Goal: Task Accomplishment & Management: Use online tool/utility

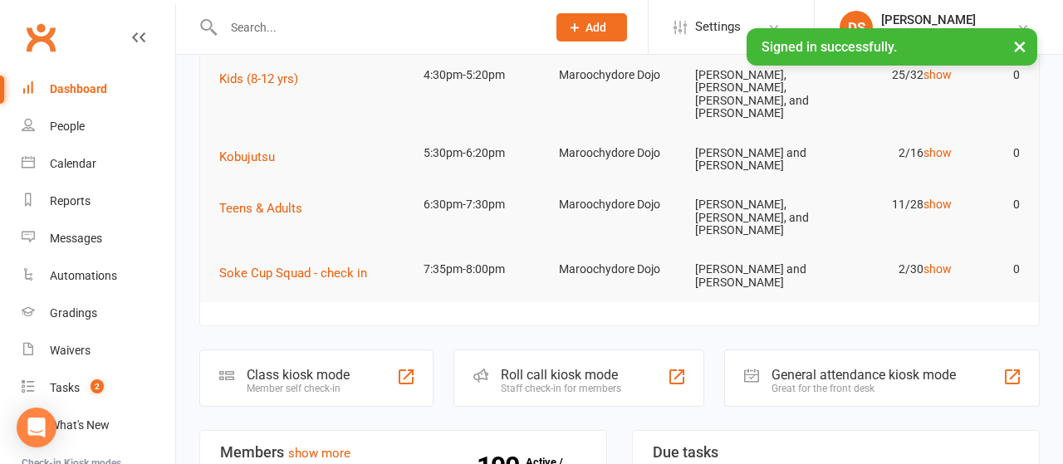
scroll to position [173, 0]
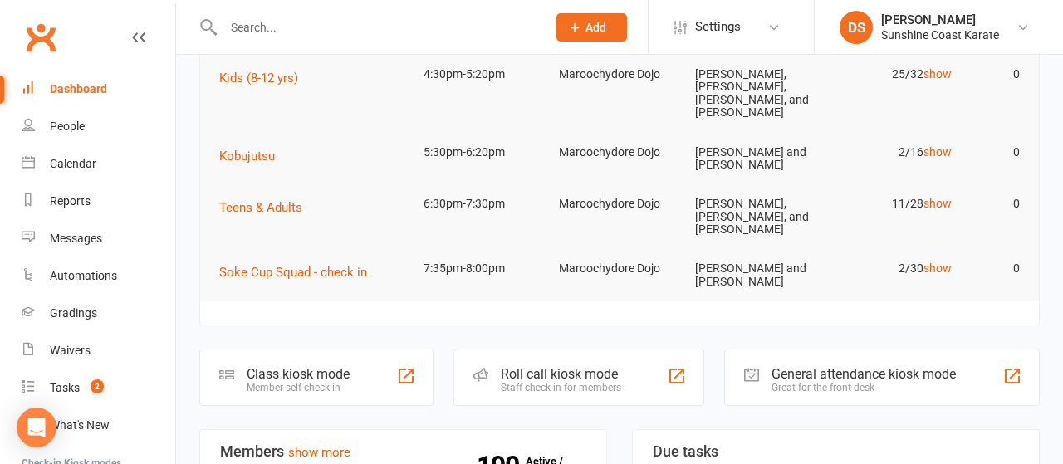
click at [555, 366] on div "Roll call kiosk mode" at bounding box center [561, 374] width 120 height 16
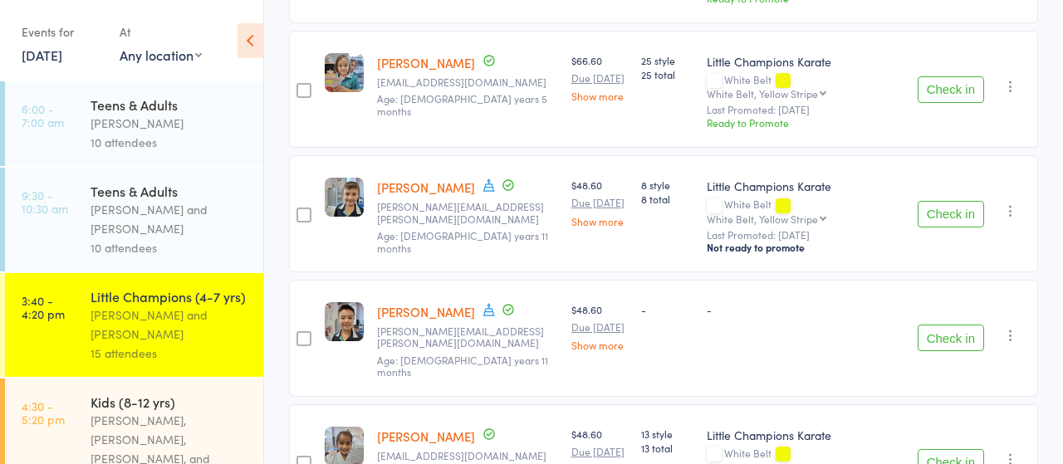
scroll to position [1295, 0]
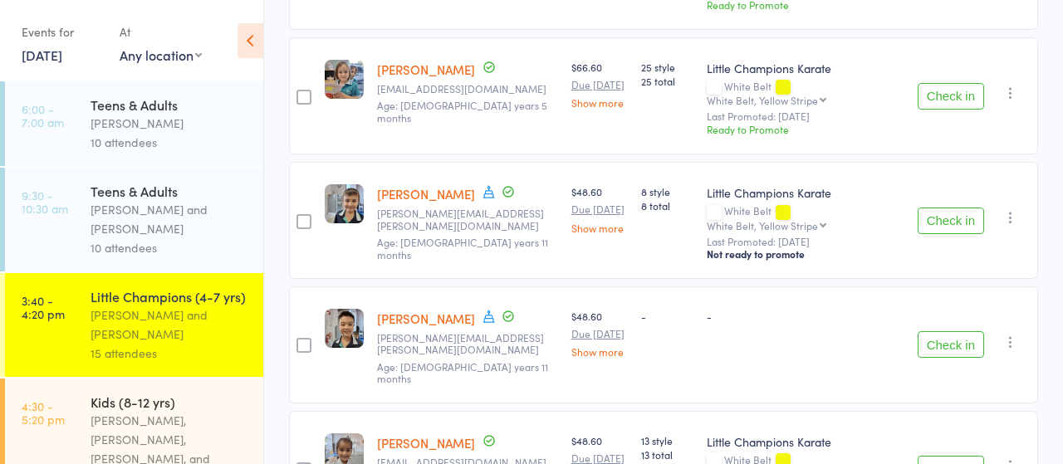
click at [954, 209] on button "Check in" at bounding box center [950, 221] width 66 height 27
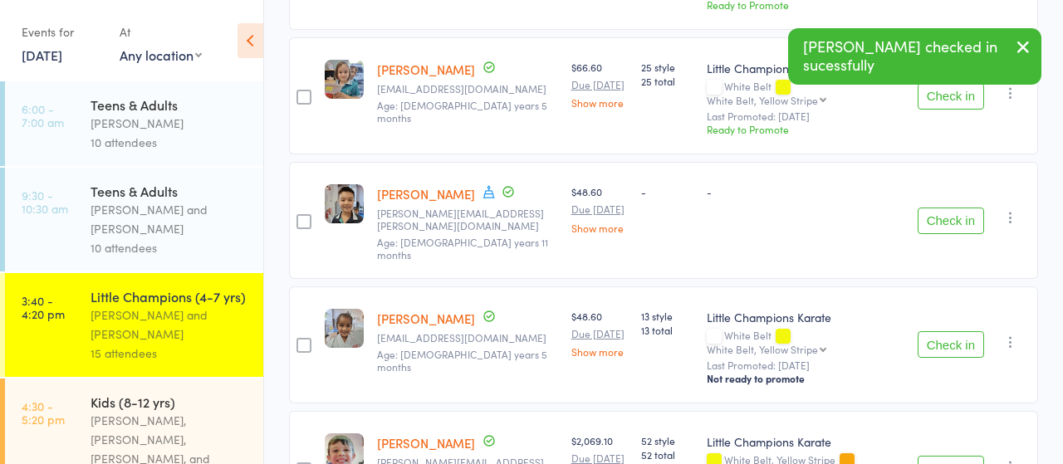
click at [954, 209] on button "Check in" at bounding box center [950, 221] width 66 height 27
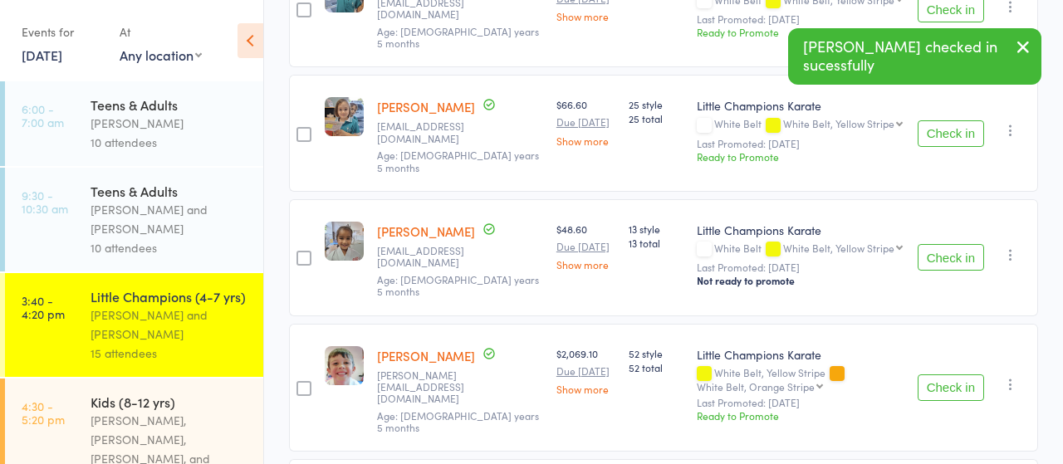
scroll to position [1209, 0]
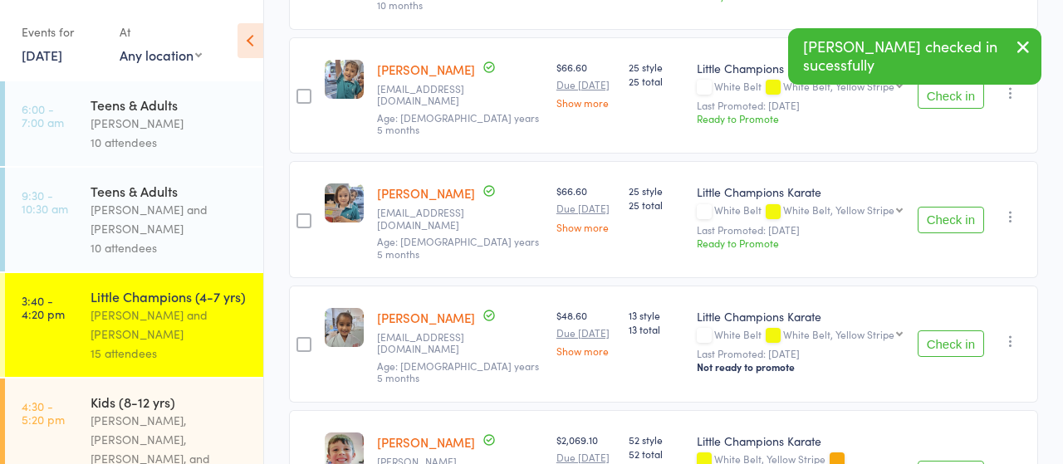
click at [938, 330] on button "Check in" at bounding box center [950, 343] width 66 height 27
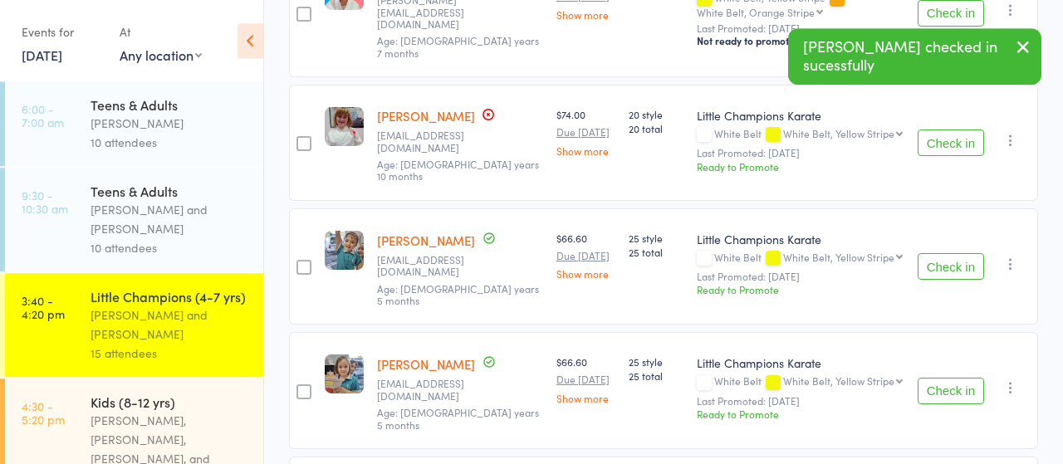
scroll to position [1036, 0]
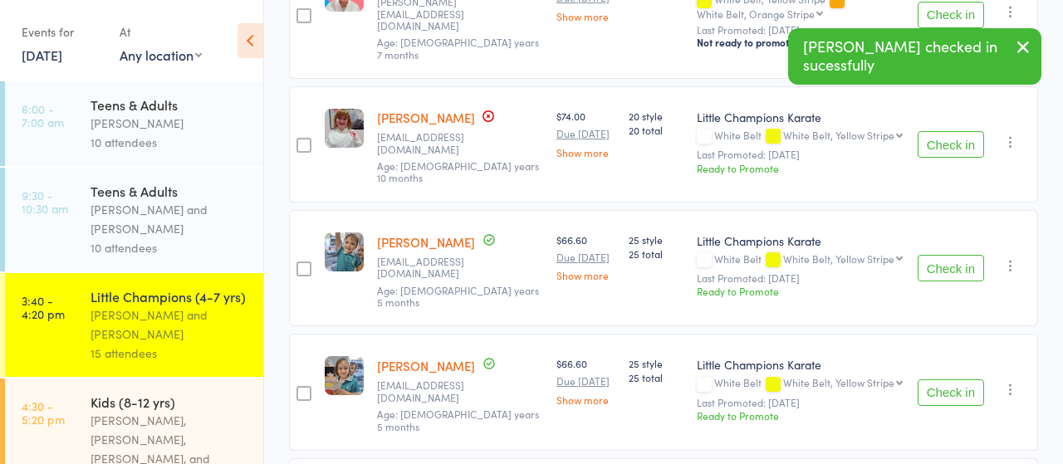
click at [947, 255] on button "Check in" at bounding box center [950, 268] width 66 height 27
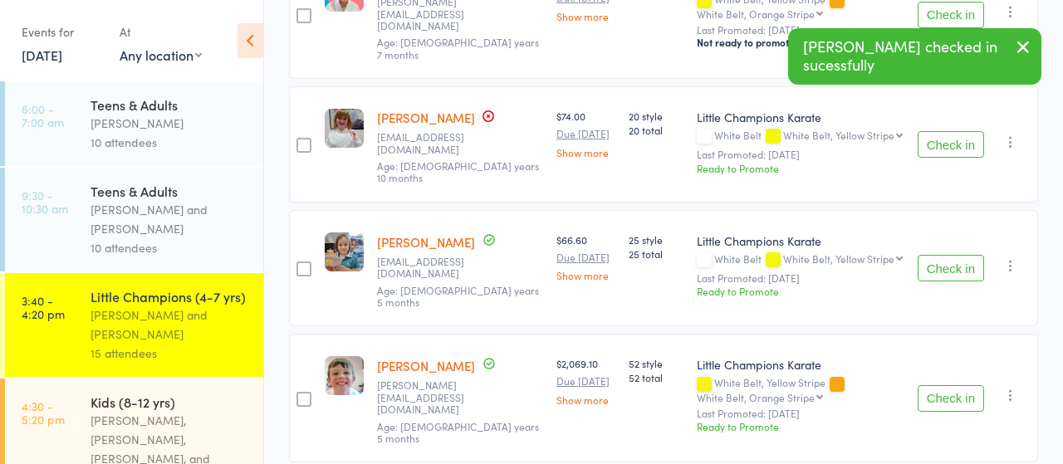
click at [940, 255] on button "Check in" at bounding box center [950, 268] width 66 height 27
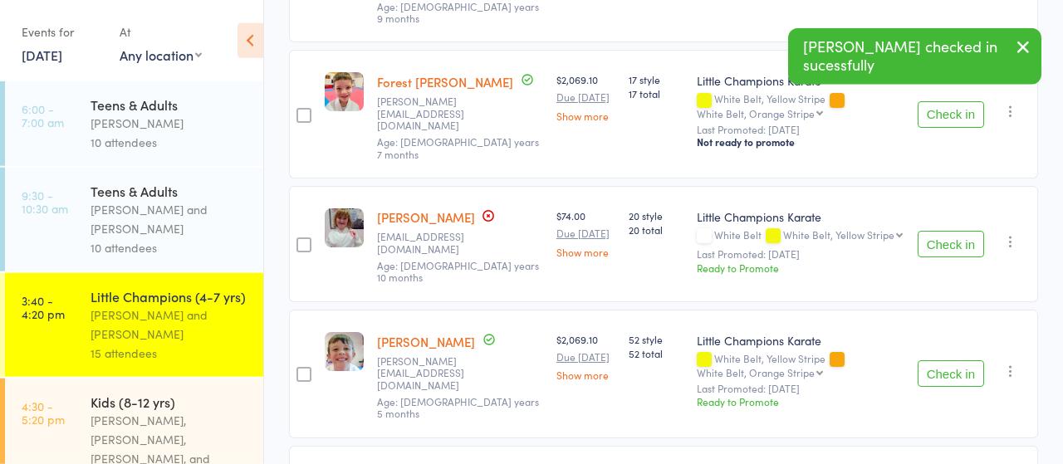
scroll to position [902, 0]
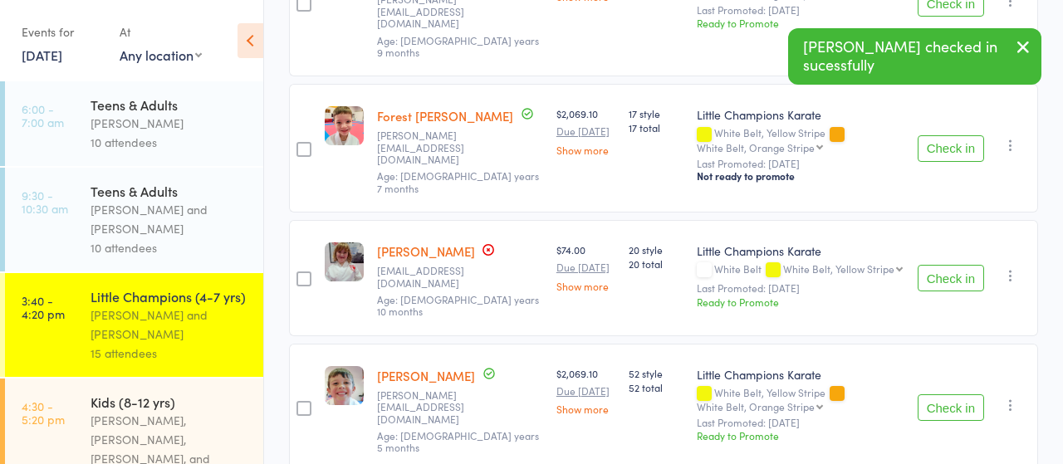
click at [948, 394] on button "Check in" at bounding box center [950, 407] width 66 height 27
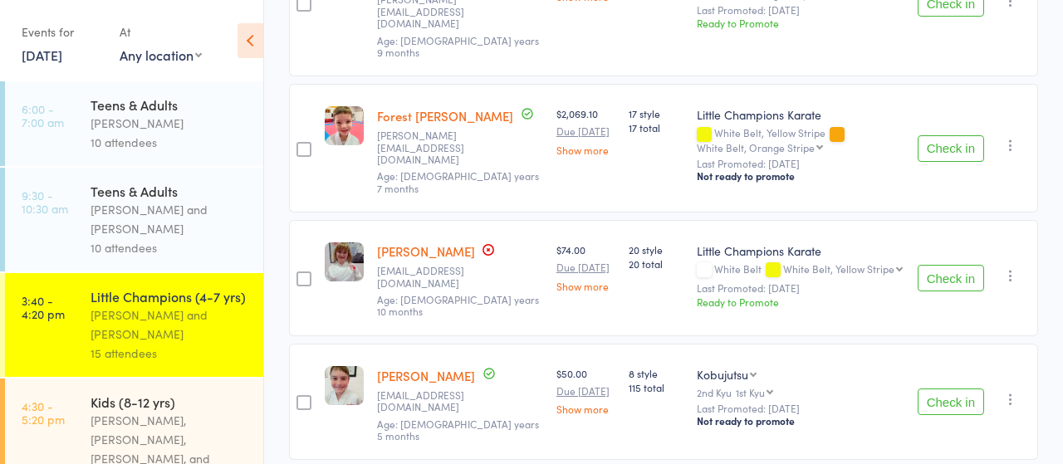
click at [928, 388] on button "Check in" at bounding box center [950, 401] width 66 height 27
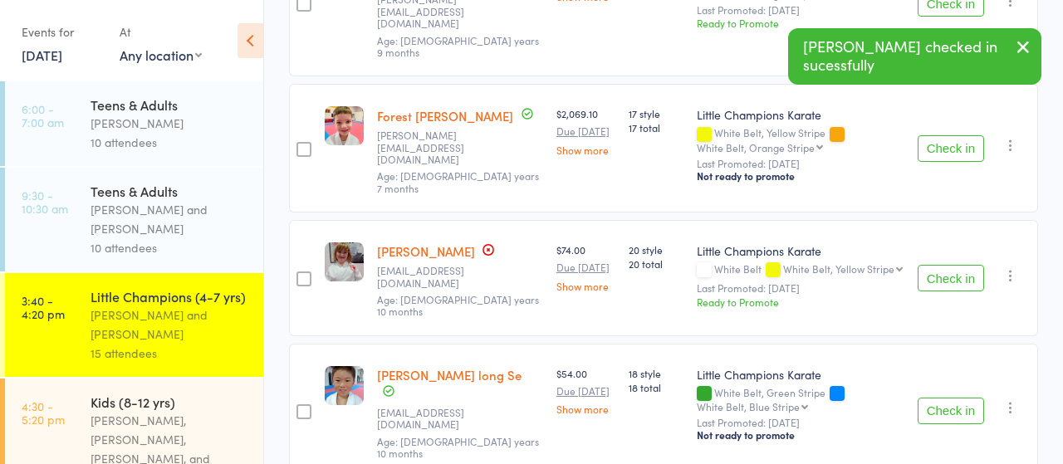
click at [945, 398] on button "Check in" at bounding box center [950, 411] width 66 height 27
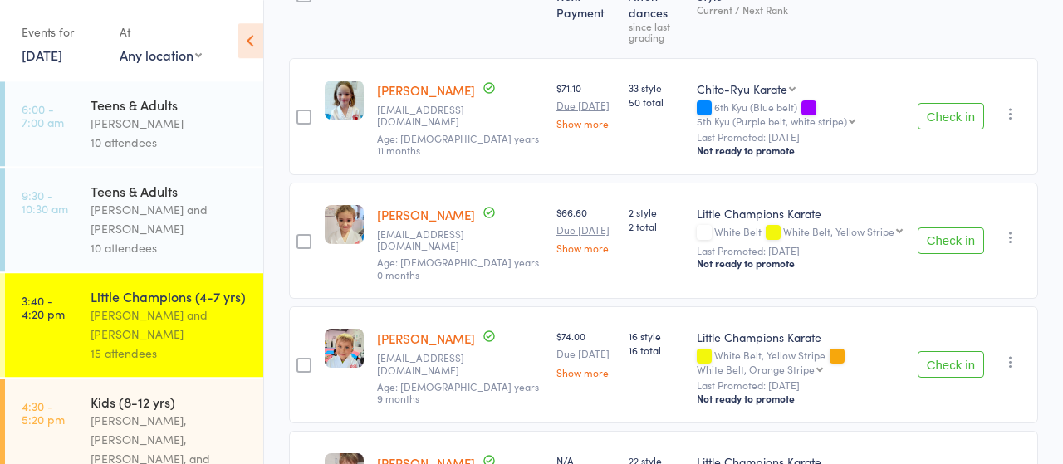
scroll to position [27, 0]
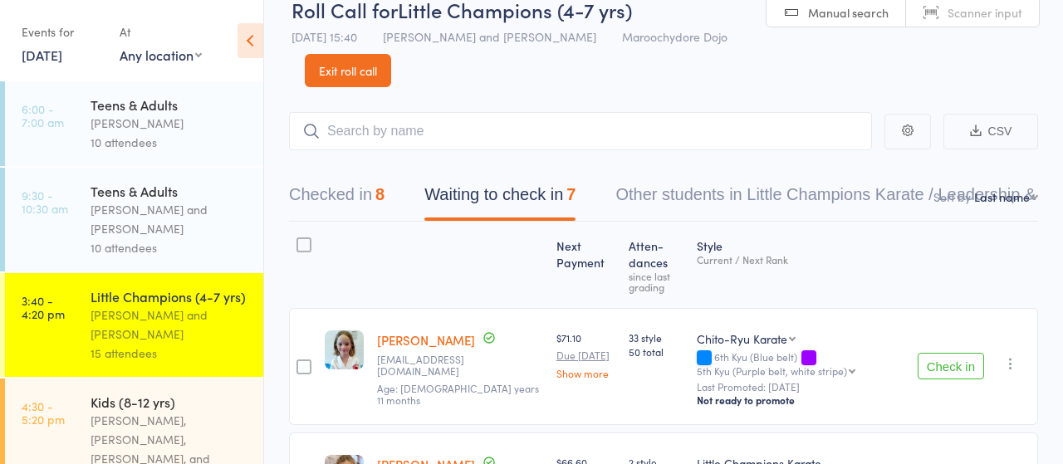
click at [949, 366] on button "Check in" at bounding box center [950, 366] width 66 height 27
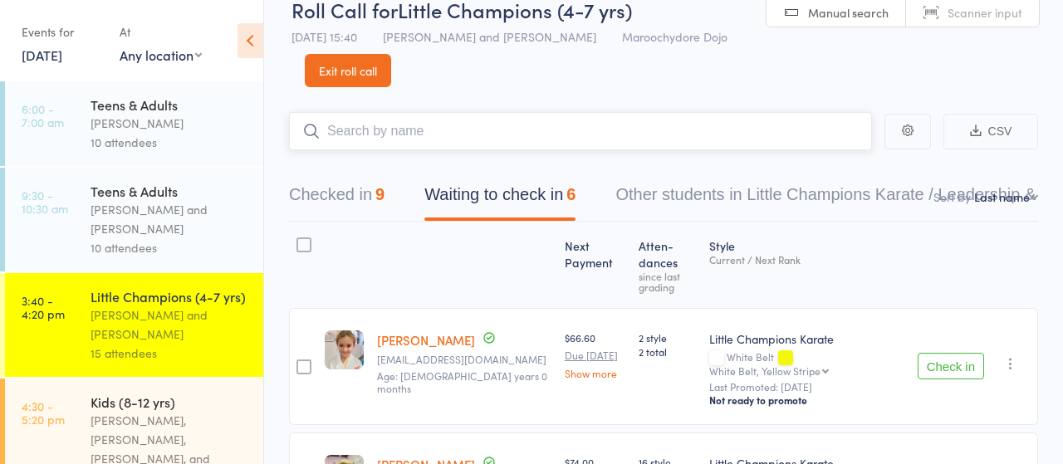
click at [425, 132] on input "search" at bounding box center [580, 131] width 583 height 38
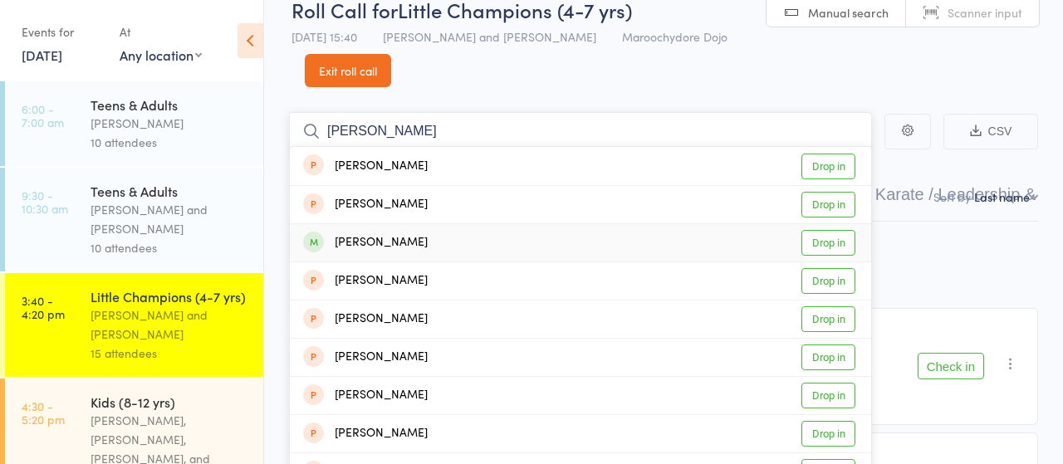
type input "[PERSON_NAME]"
click at [832, 247] on link "Drop in" at bounding box center [828, 243] width 54 height 26
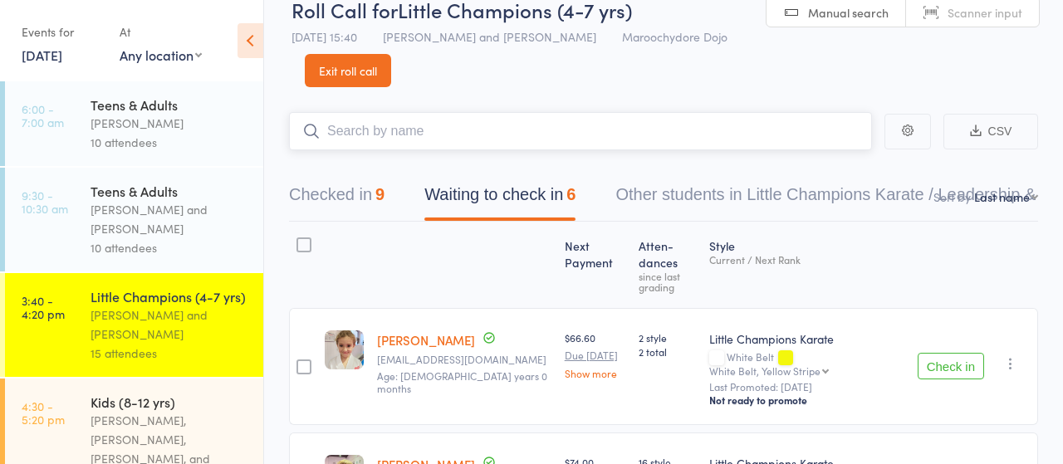
click at [429, 134] on input "search" at bounding box center [580, 131] width 583 height 38
type input "eruch"
click at [818, 169] on link "Drop in" at bounding box center [828, 167] width 54 height 26
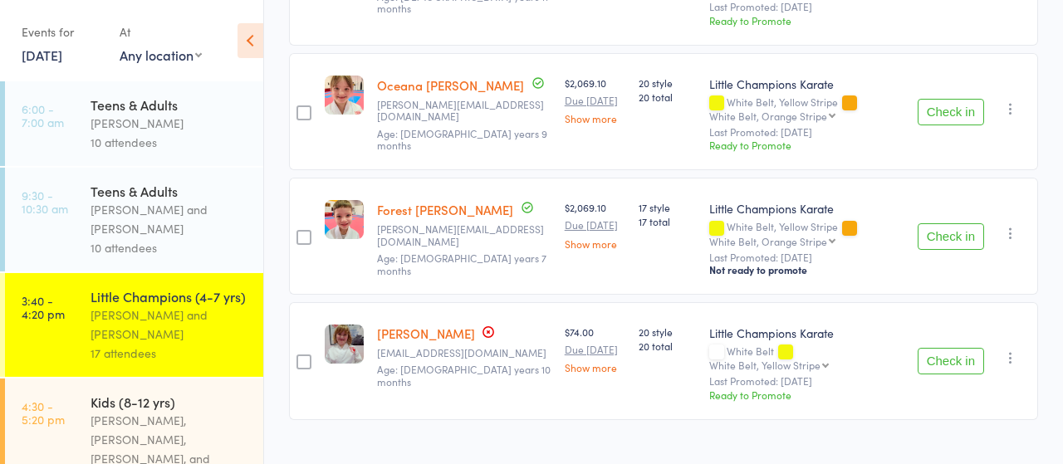
scroll to position [681, 0]
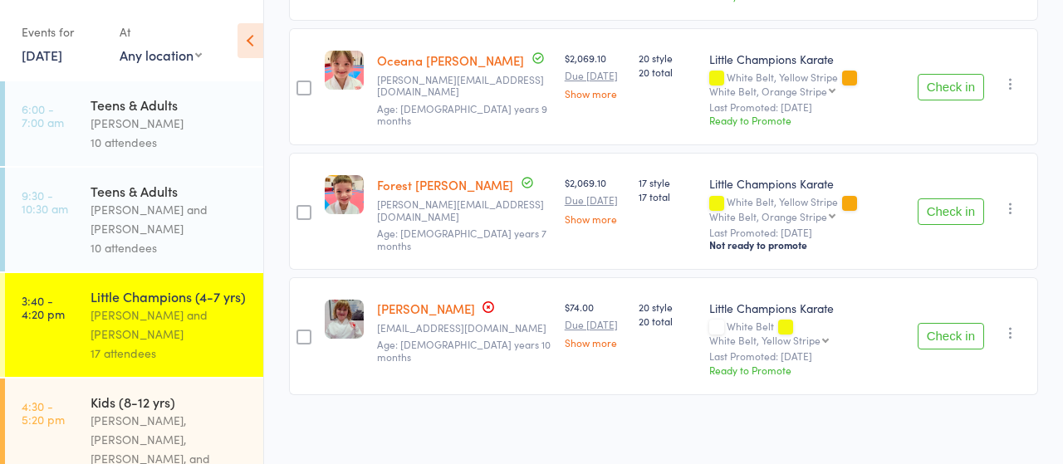
click at [150, 419] on div "[PERSON_NAME], [PERSON_NAME], [PERSON_NAME], and [PERSON_NAME]" at bounding box center [169, 449] width 159 height 76
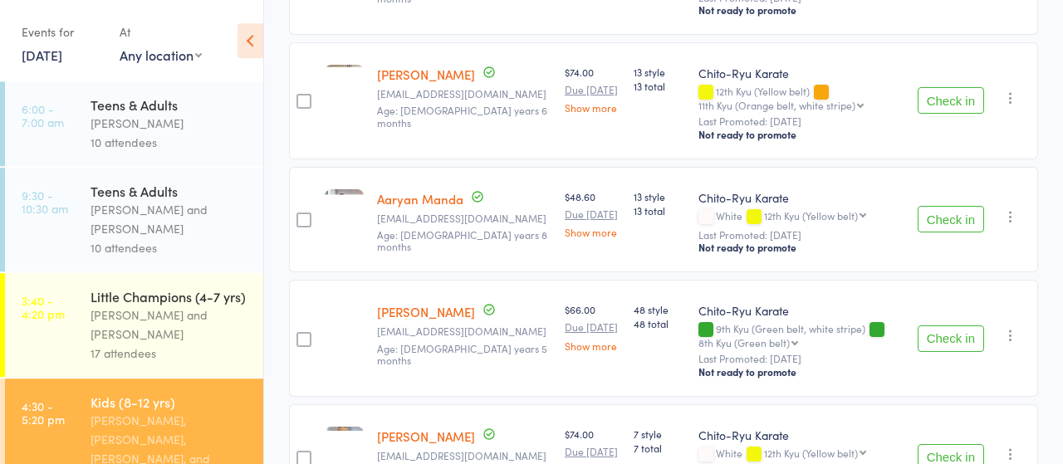
scroll to position [2417, 0]
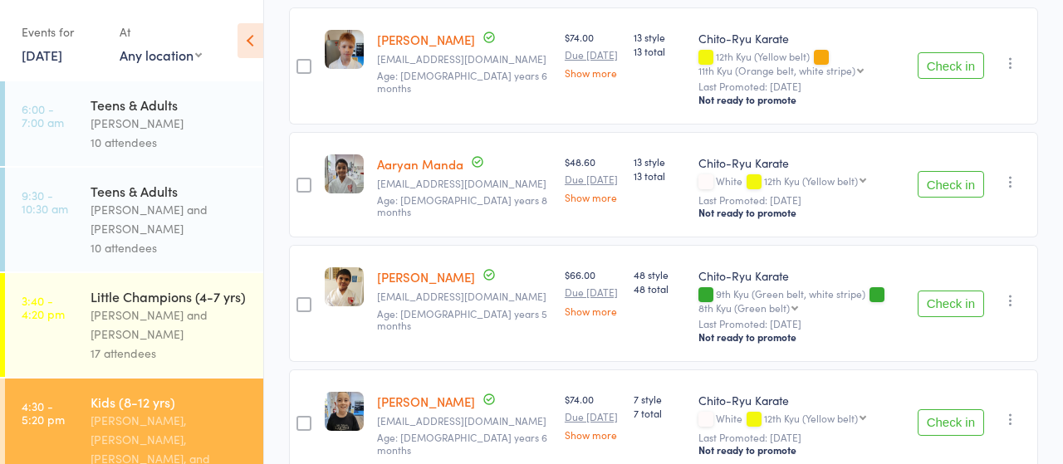
click at [937, 291] on button "Check in" at bounding box center [950, 304] width 66 height 27
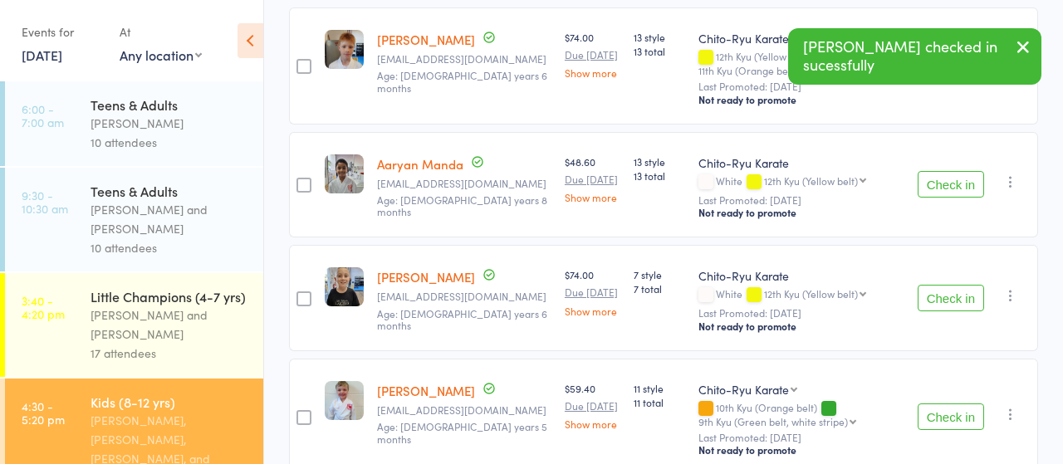
click at [944, 179] on button "Check in" at bounding box center [950, 184] width 66 height 27
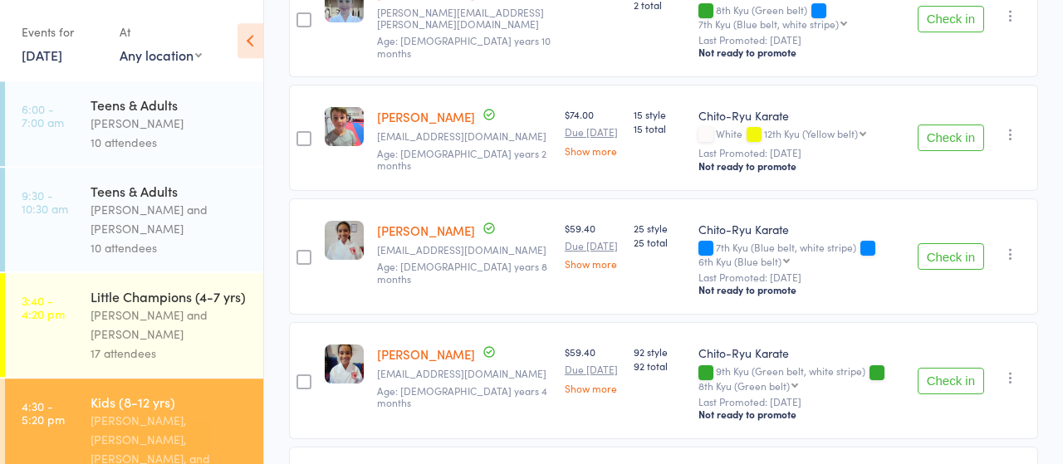
scroll to position [1101, 0]
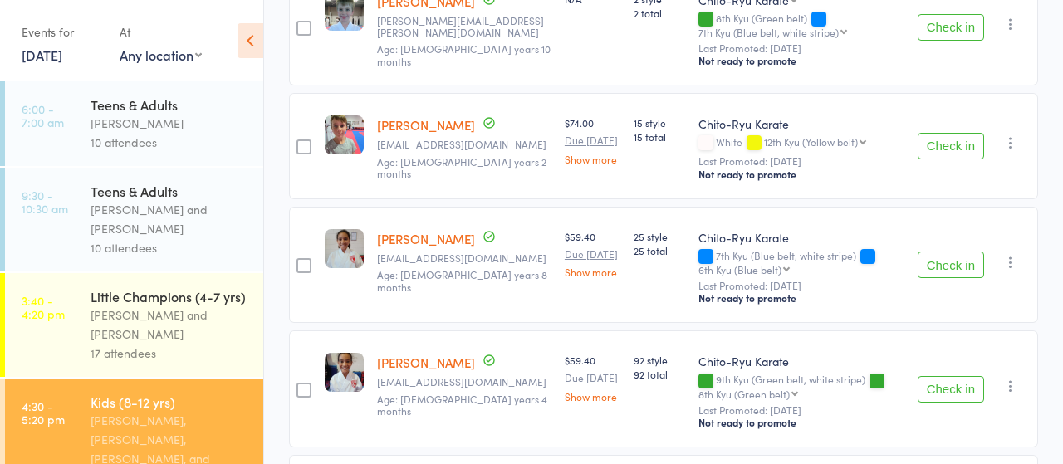
click at [937, 140] on button "Check in" at bounding box center [950, 146] width 66 height 27
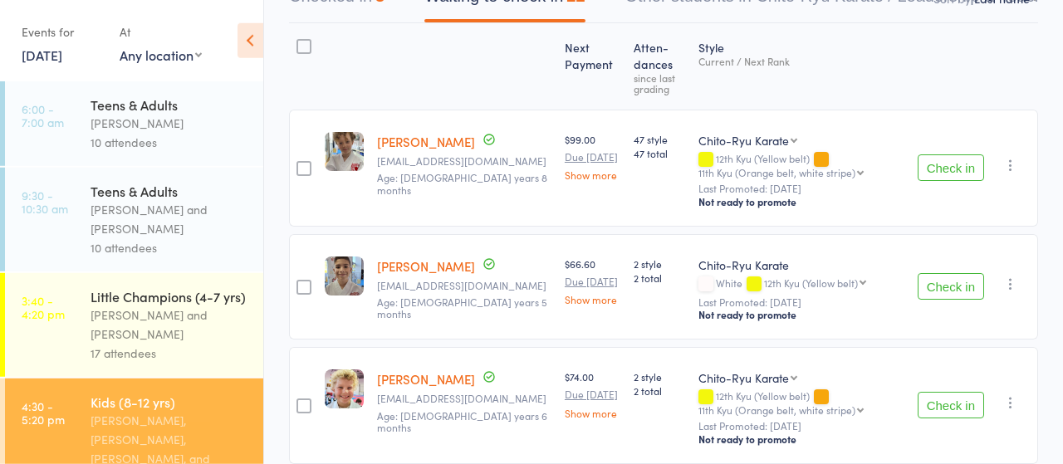
scroll to position [151, 0]
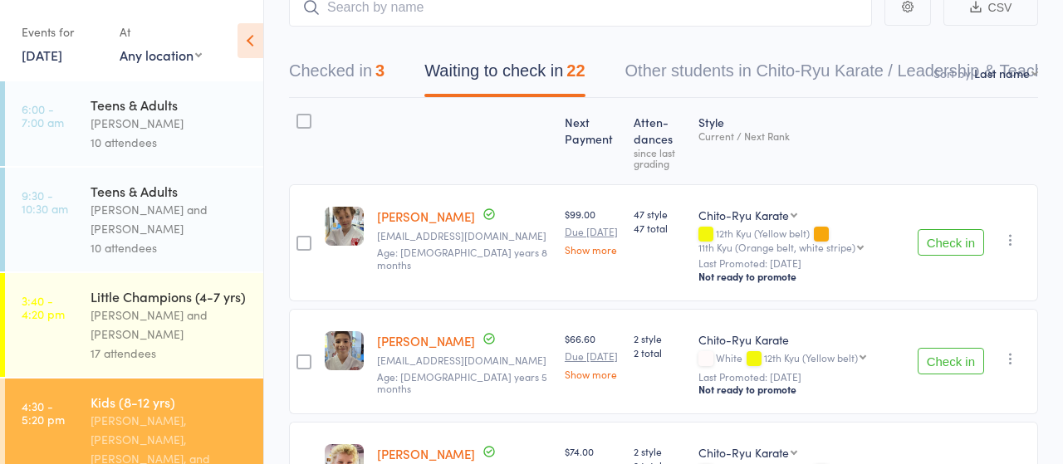
click at [336, 77] on button "Checked in 3" at bounding box center [336, 75] width 95 height 44
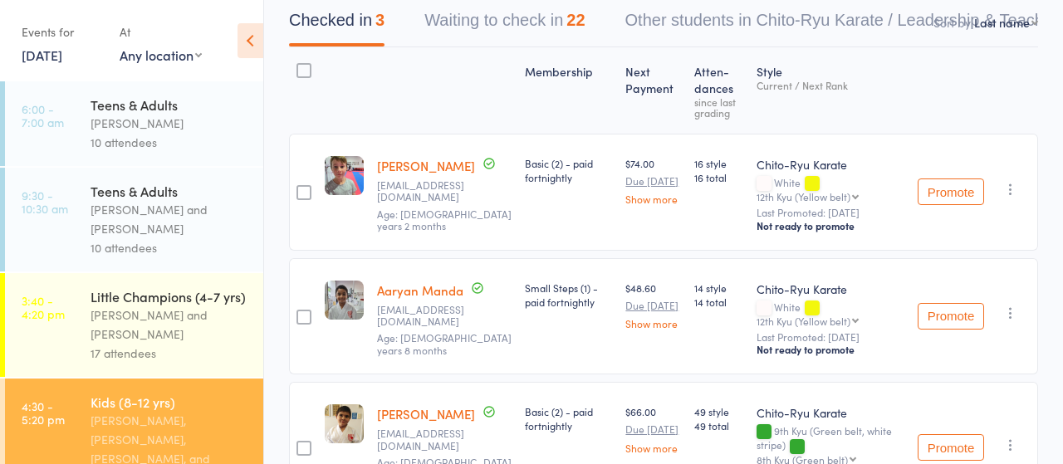
scroll to position [237, 0]
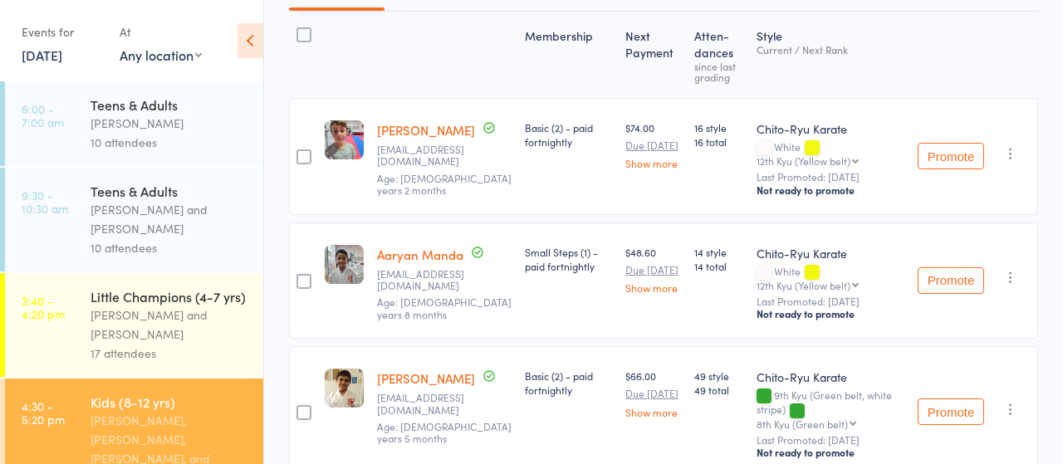
click at [1008, 278] on icon "button" at bounding box center [1010, 277] width 17 height 17
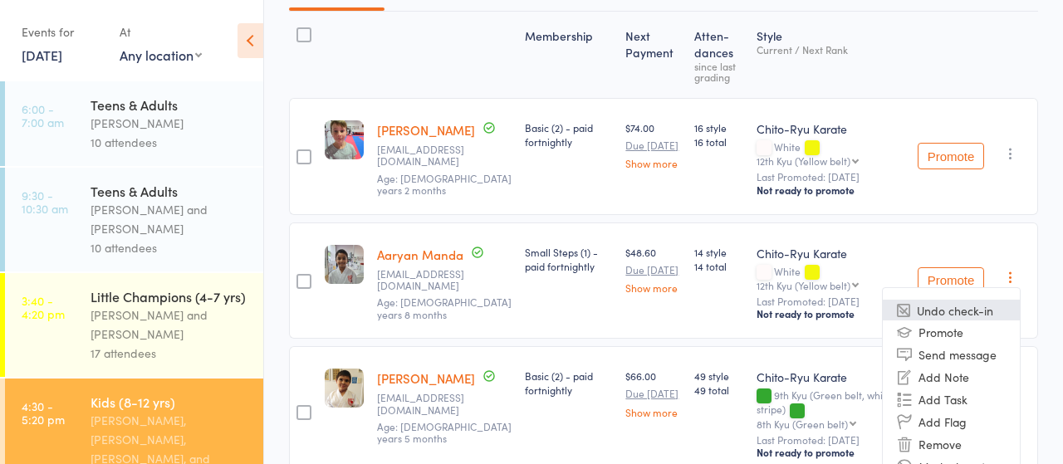
click at [932, 310] on li "Undo check-in" at bounding box center [950, 310] width 137 height 21
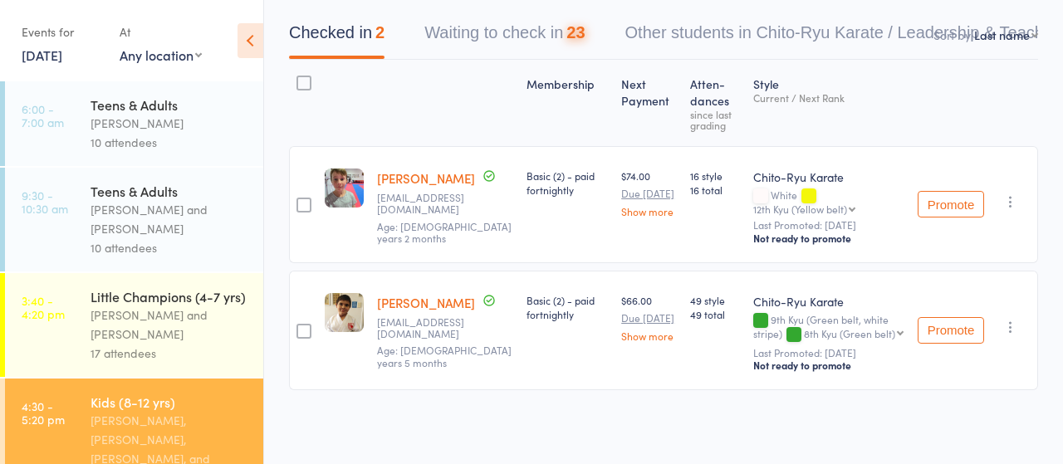
scroll to position [188, 0]
click at [496, 40] on button "Waiting to check in 23" at bounding box center [504, 38] width 160 height 44
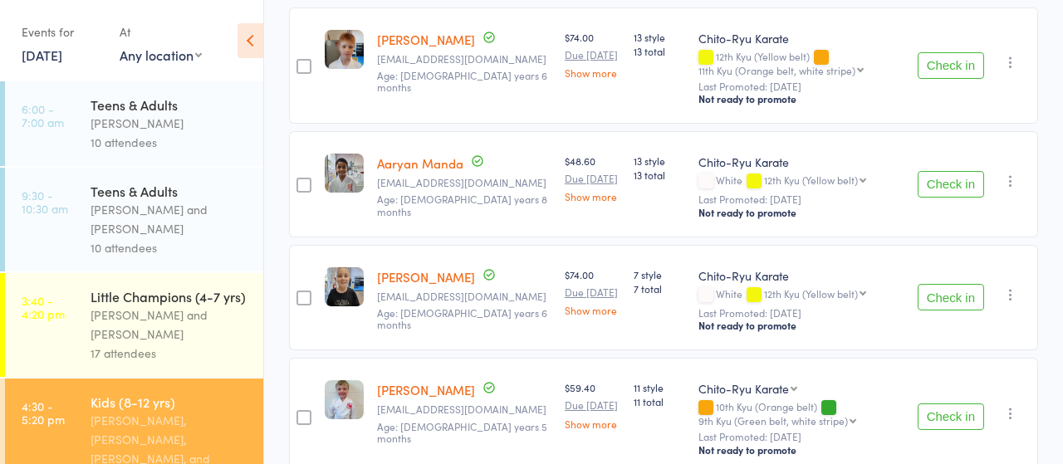
scroll to position [2433, 0]
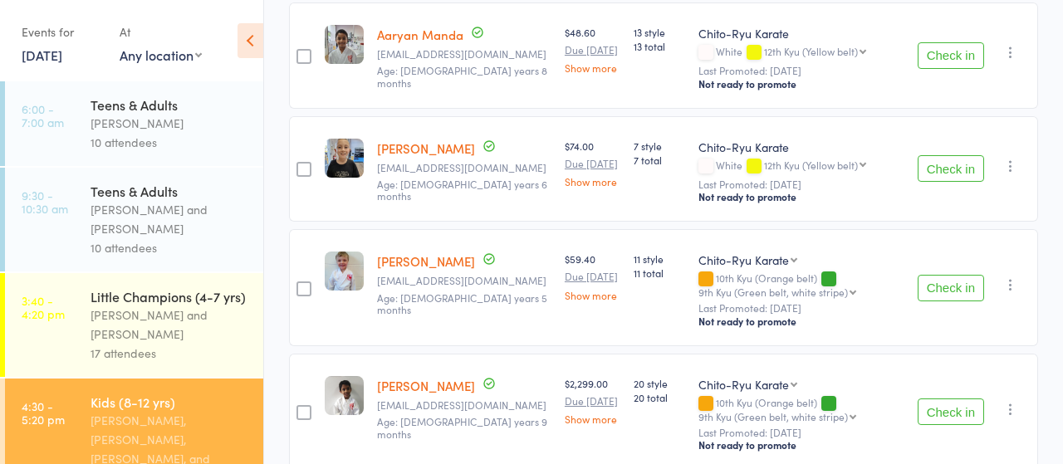
click at [948, 284] on button "Check in" at bounding box center [950, 288] width 66 height 27
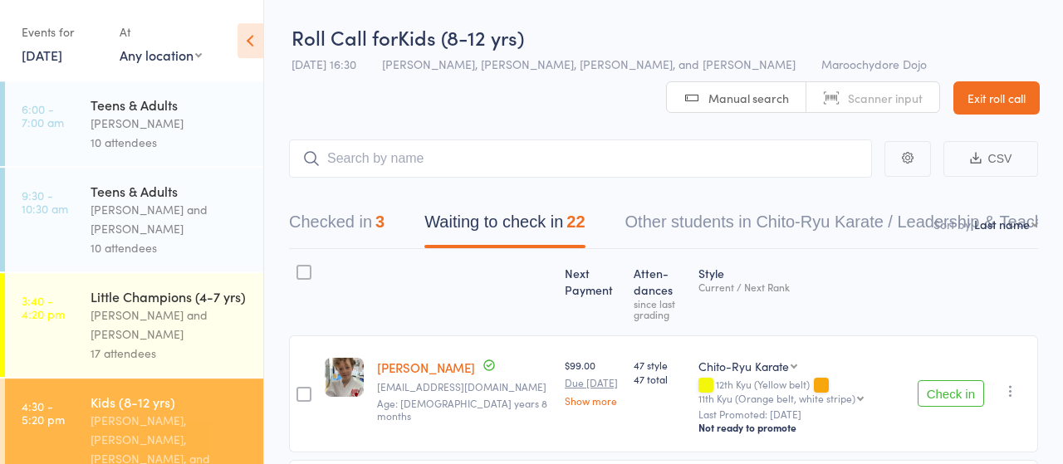
scroll to position [0, 0]
click at [338, 227] on button "Checked in 3" at bounding box center [336, 226] width 95 height 44
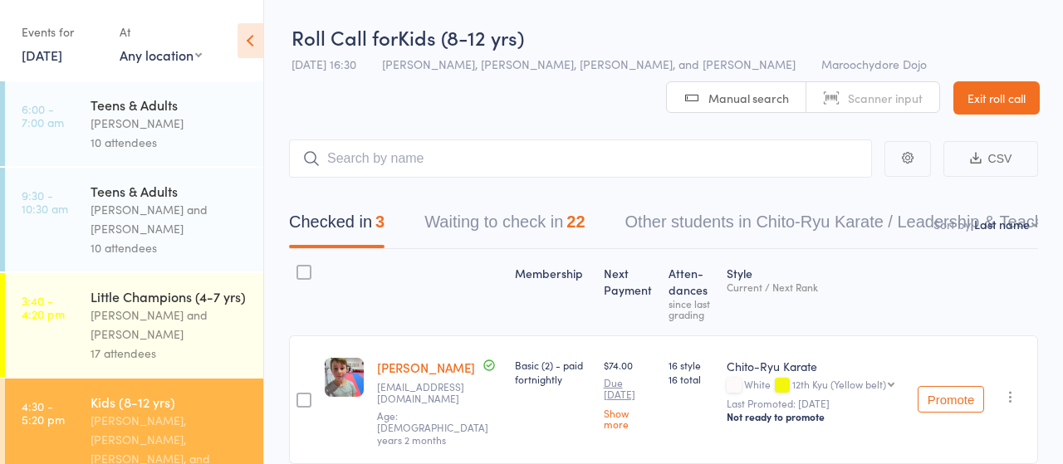
click at [504, 220] on button "Waiting to check in 22" at bounding box center [504, 226] width 160 height 44
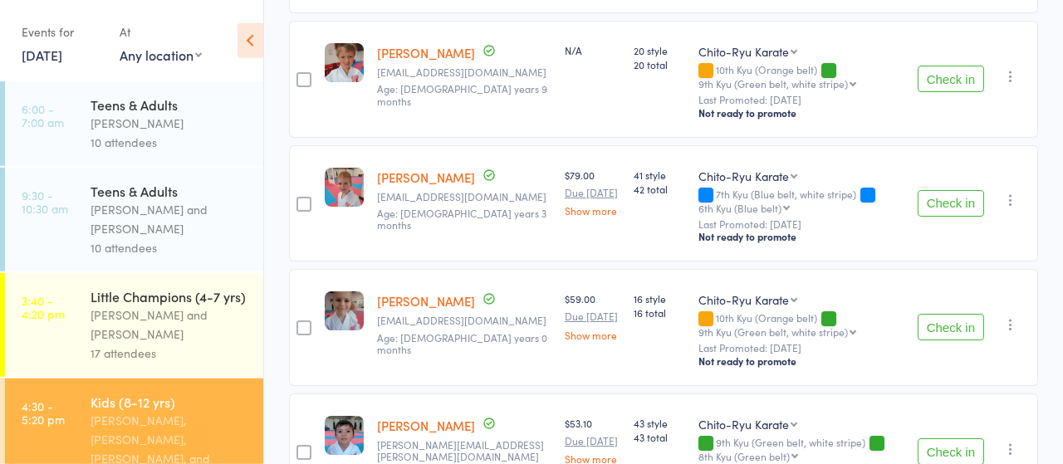
scroll to position [1554, 0]
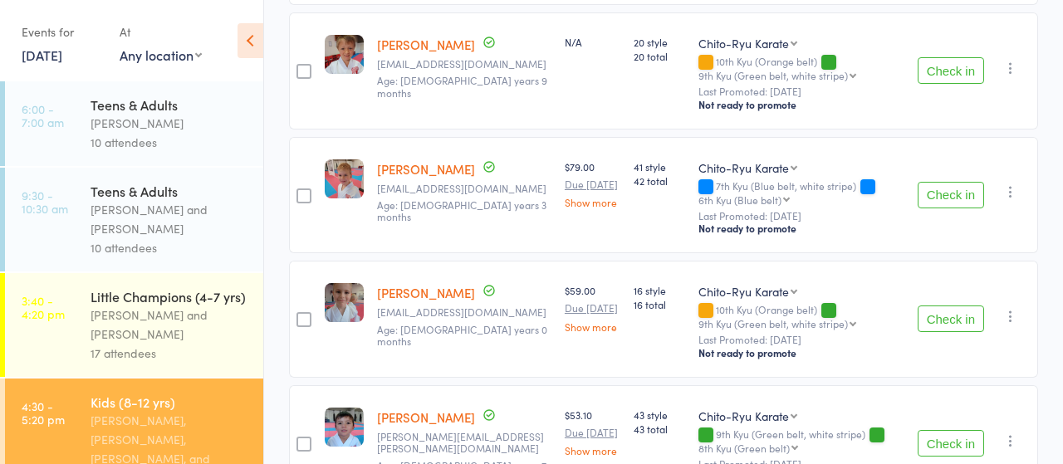
click at [949, 185] on button "Check in" at bounding box center [950, 195] width 66 height 27
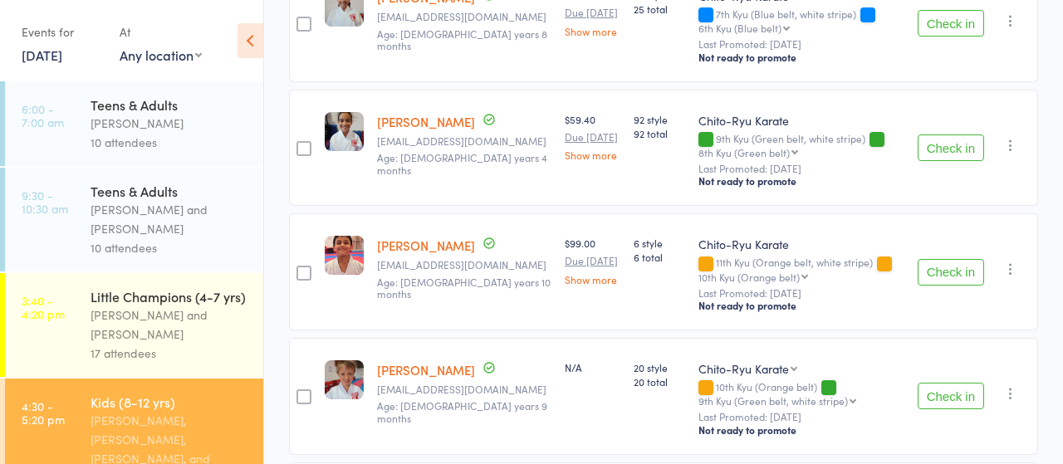
scroll to position [1199, 0]
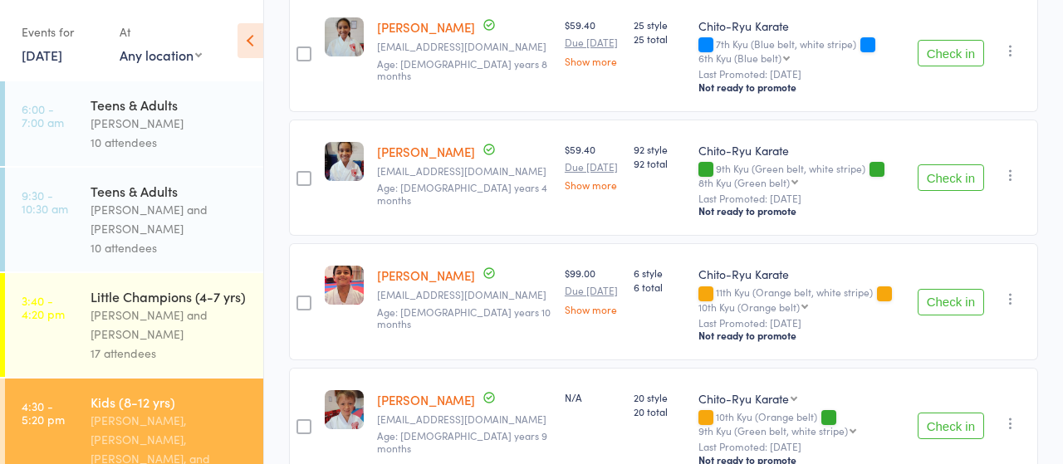
click at [947, 49] on button "Check in" at bounding box center [950, 53] width 66 height 27
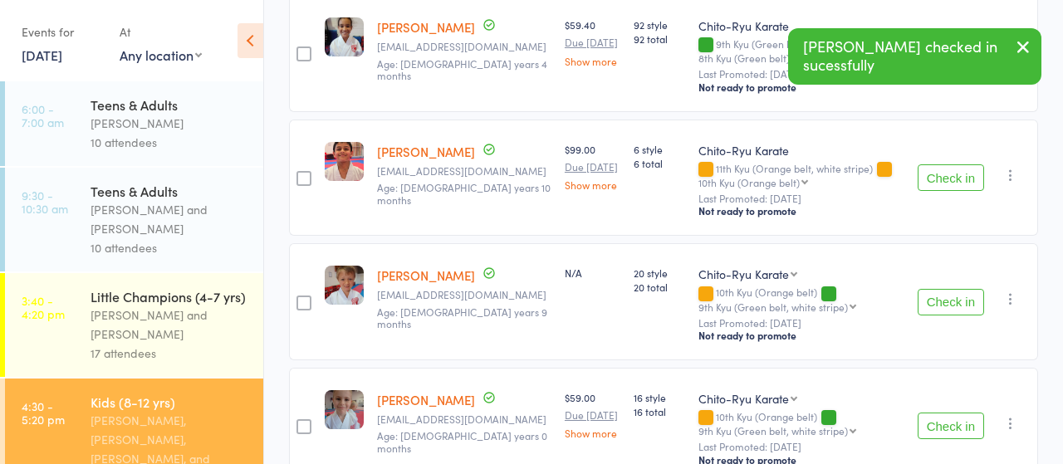
scroll to position [1075, 0]
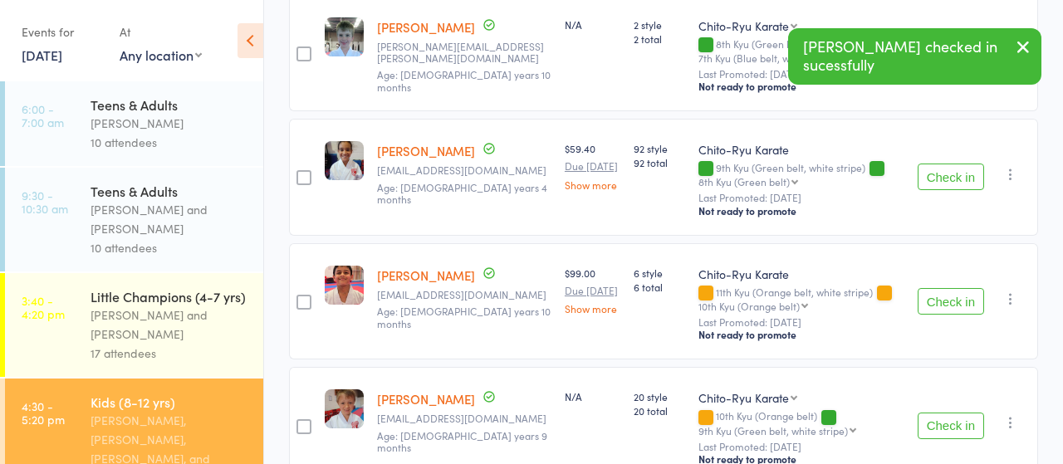
click at [936, 173] on button "Check in" at bounding box center [950, 177] width 66 height 27
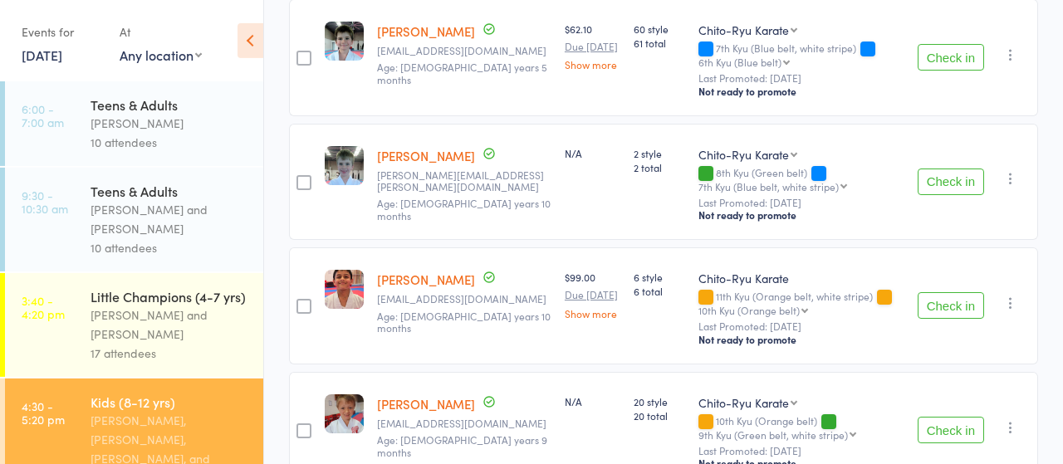
scroll to position [730, 0]
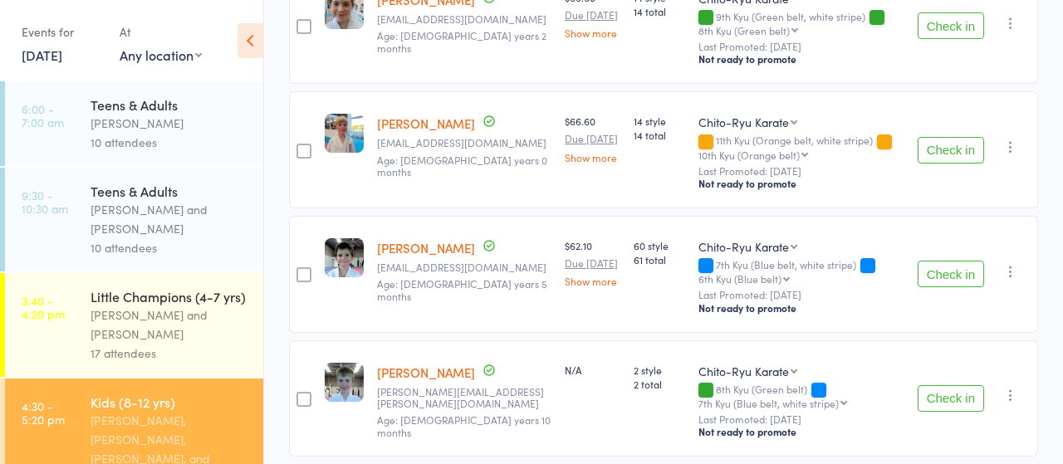
click at [944, 145] on button "Check in" at bounding box center [950, 150] width 66 height 27
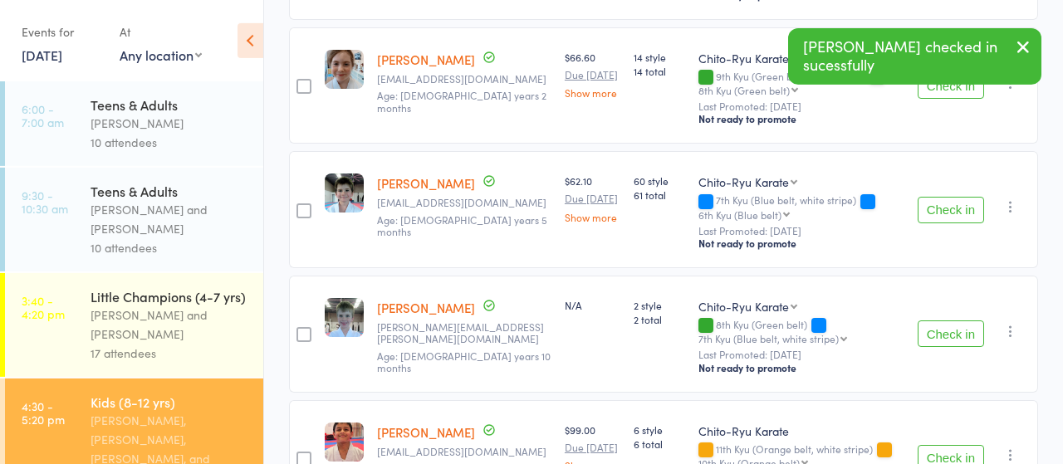
scroll to position [643, 0]
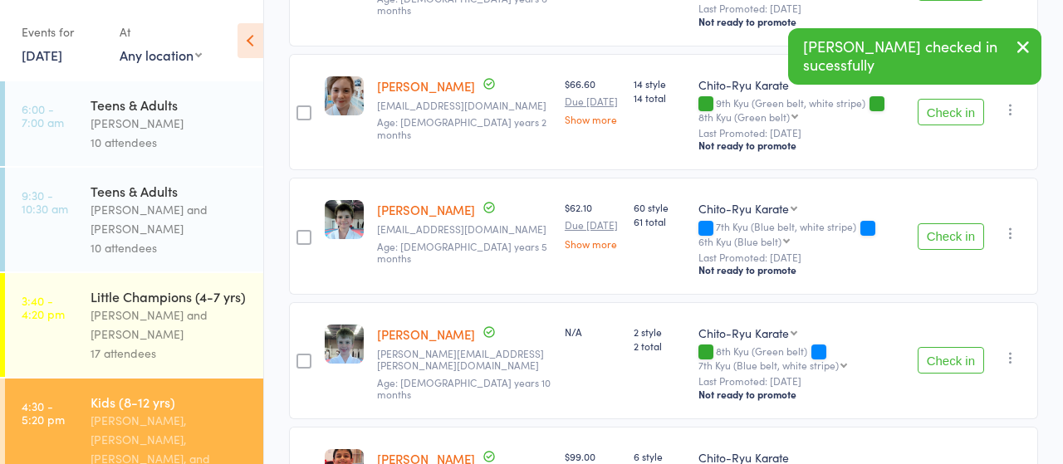
click at [945, 117] on button "Check in" at bounding box center [950, 112] width 66 height 27
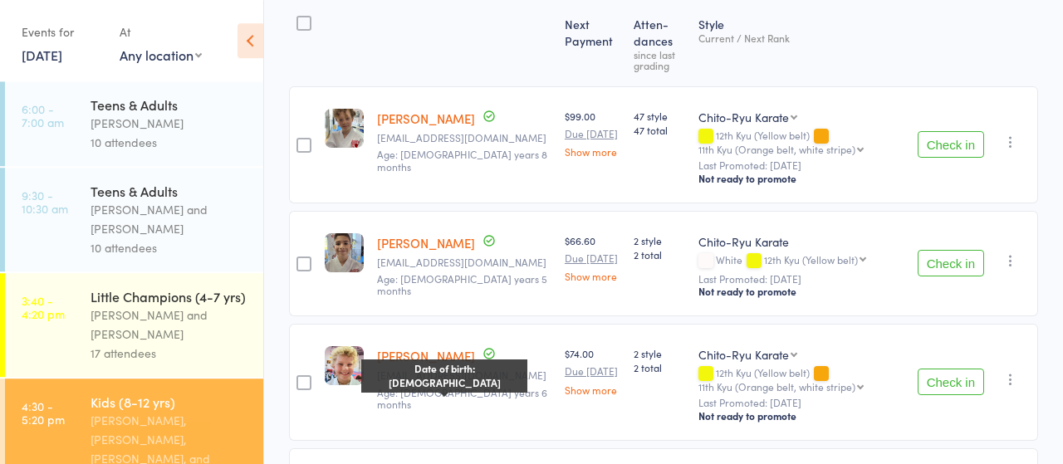
scroll to position [125, 0]
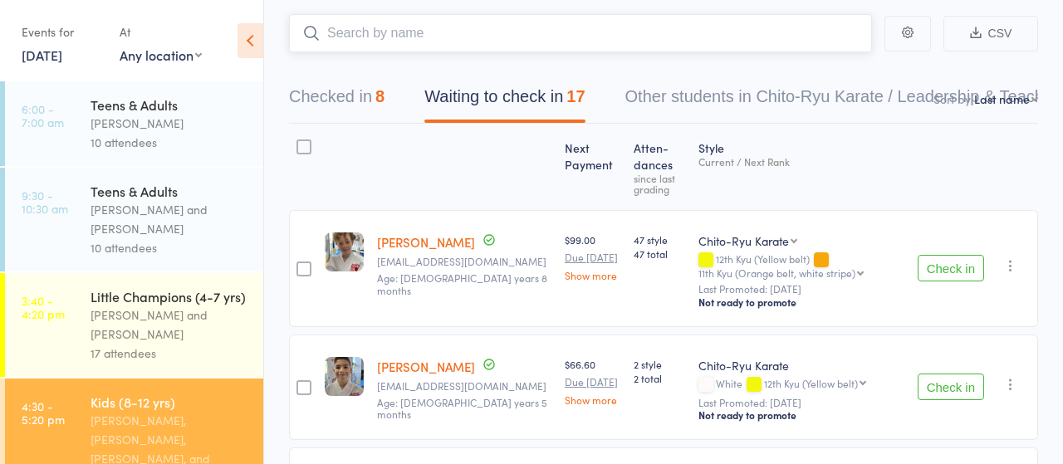
click at [380, 18] on input "search" at bounding box center [580, 33] width 583 height 38
type input "e"
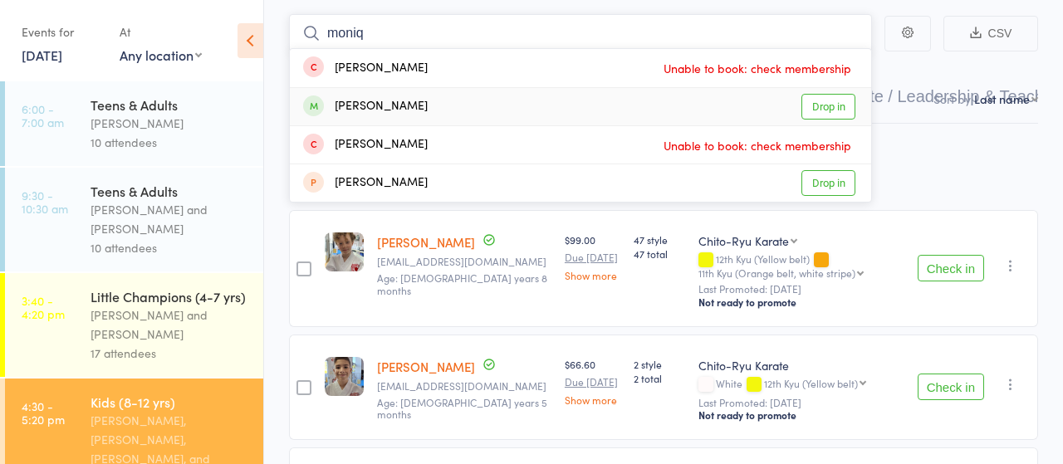
type input "moniq"
click at [816, 105] on link "Drop in" at bounding box center [828, 107] width 54 height 26
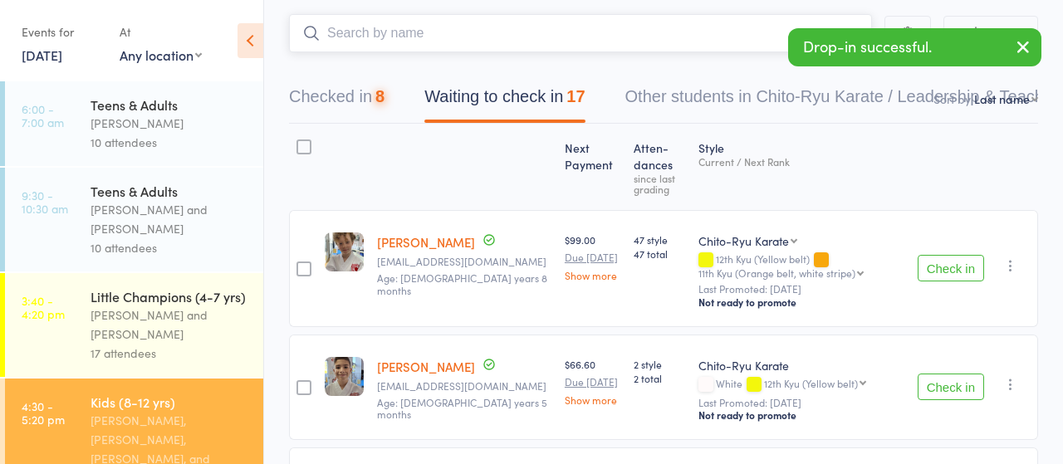
click at [430, 36] on input "search" at bounding box center [580, 33] width 583 height 38
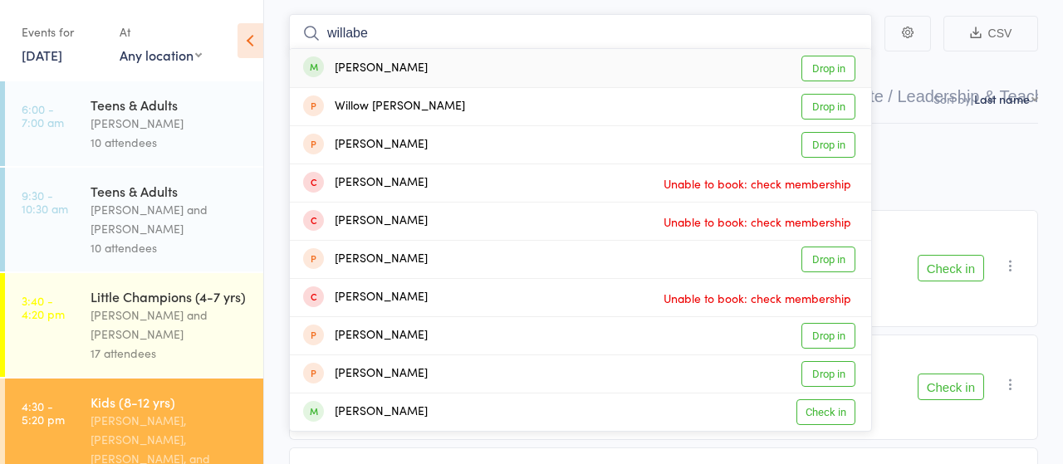
type input "willabe"
click at [824, 74] on link "Drop in" at bounding box center [828, 69] width 54 height 26
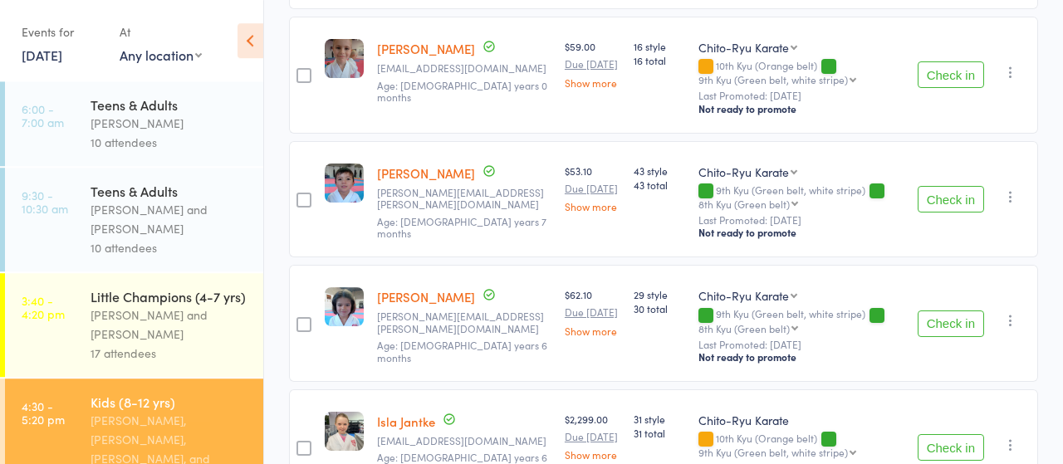
scroll to position [1161, 0]
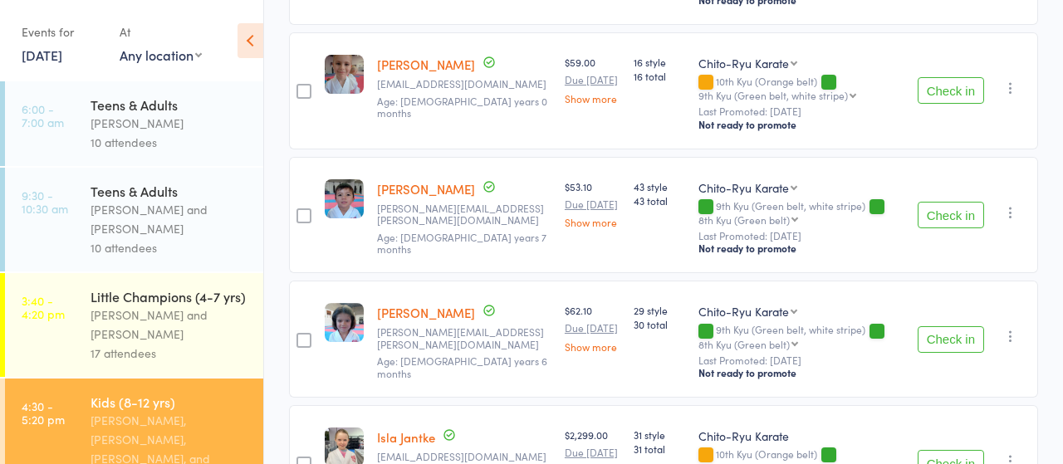
click at [940, 214] on button "Check in" at bounding box center [950, 215] width 66 height 27
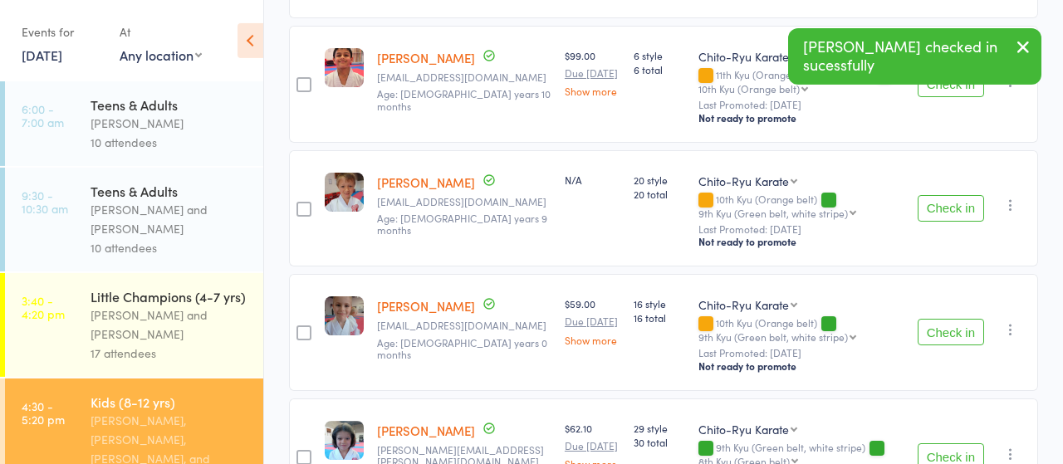
scroll to position [902, 0]
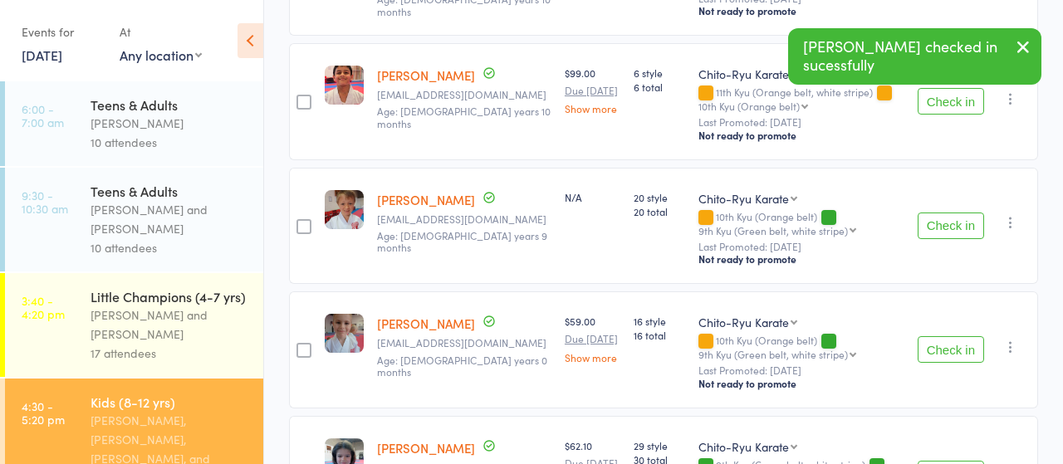
click at [945, 349] on button "Check in" at bounding box center [950, 349] width 66 height 27
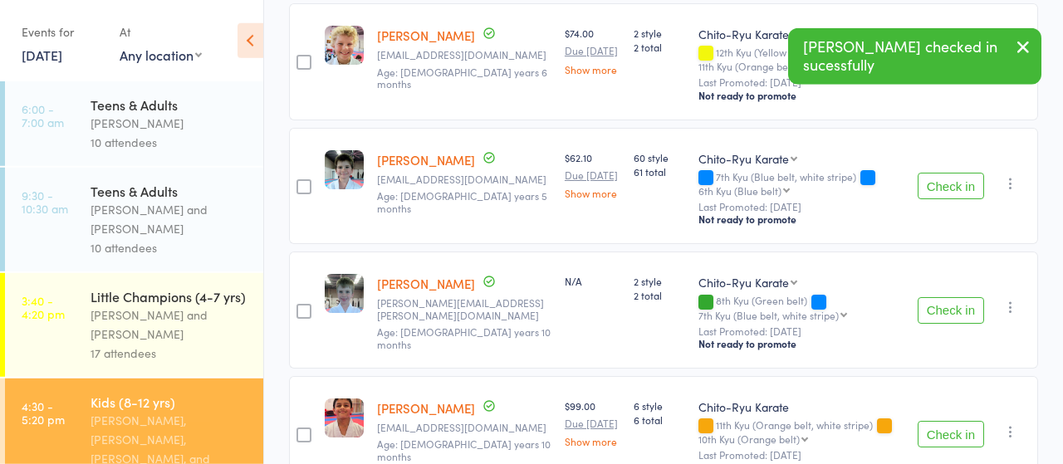
scroll to position [557, 0]
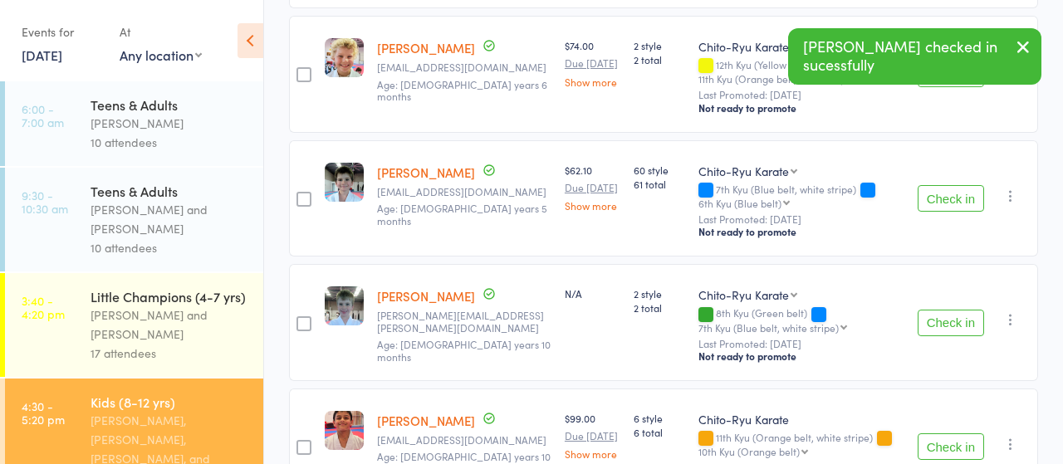
click at [949, 196] on button "Check in" at bounding box center [950, 198] width 66 height 27
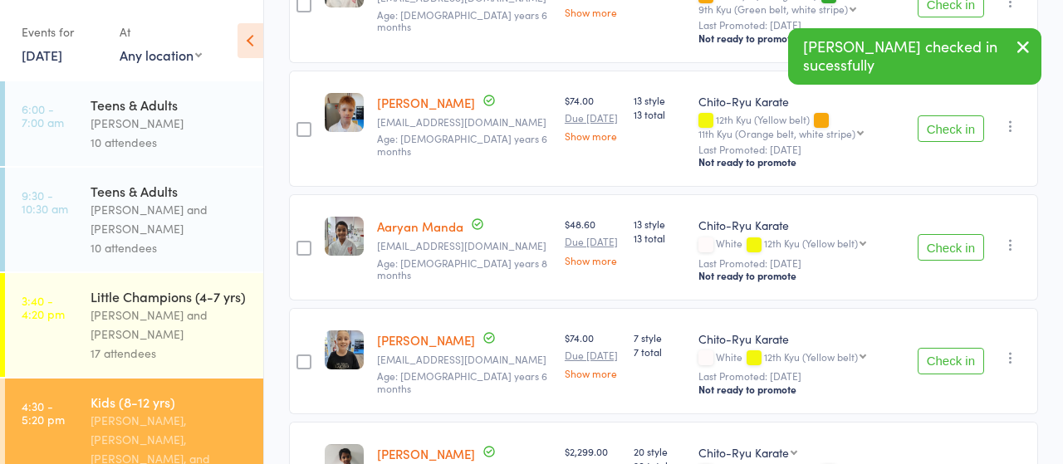
scroll to position [1627, 0]
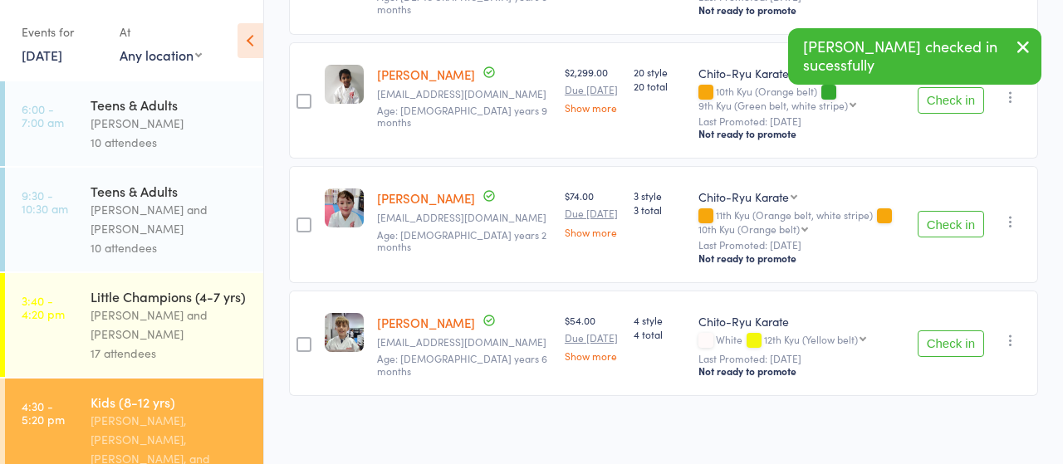
click at [954, 339] on button "Check in" at bounding box center [950, 343] width 66 height 27
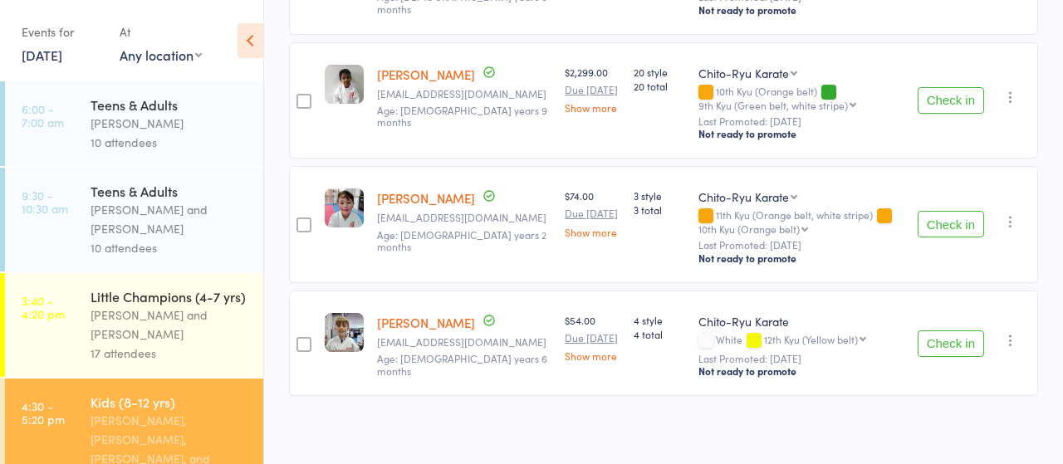
scroll to position [1514, 0]
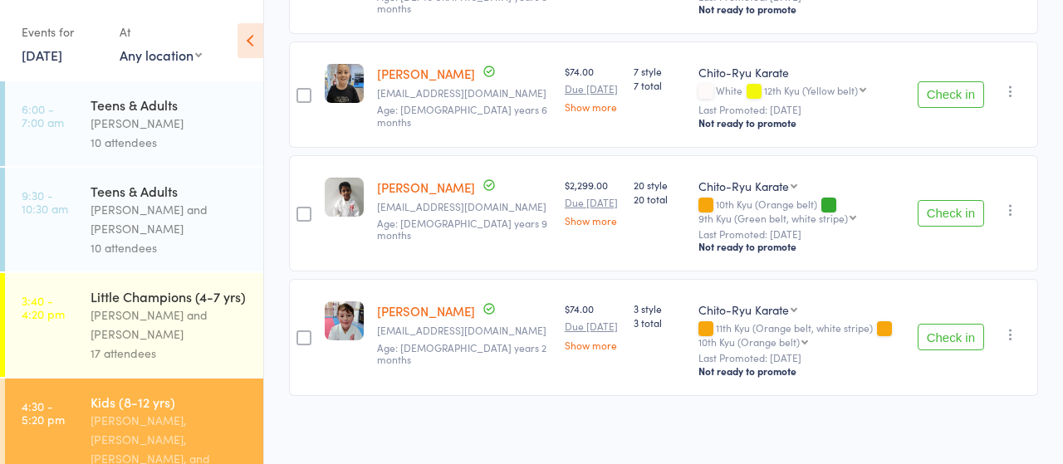
click at [949, 333] on button "Check in" at bounding box center [950, 337] width 66 height 27
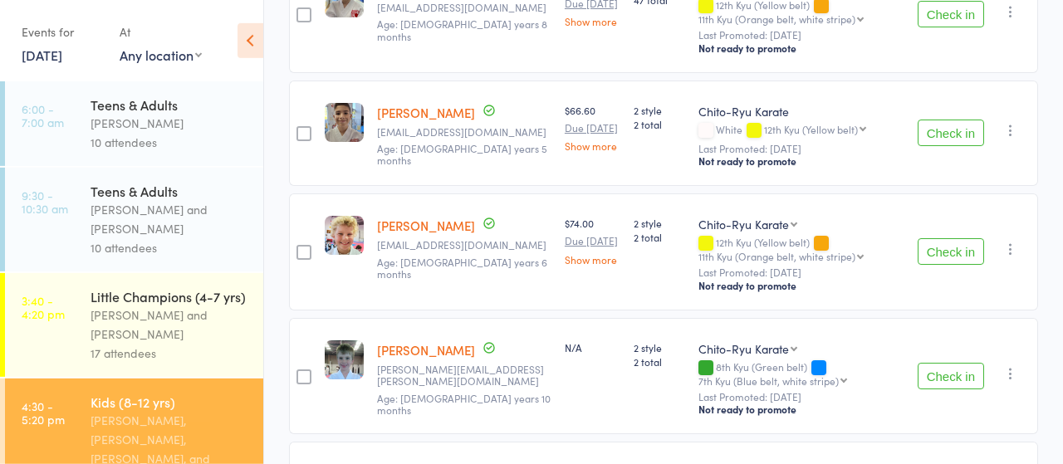
scroll to position [354, 0]
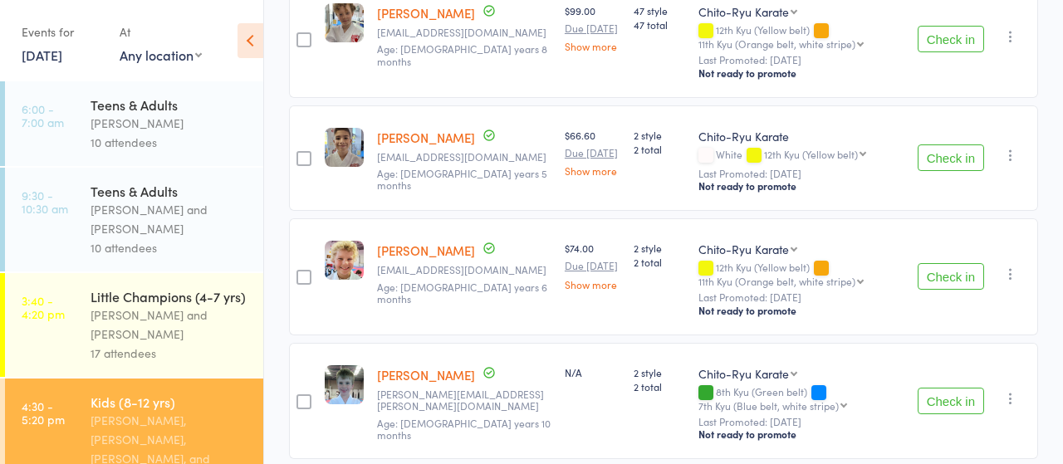
click at [942, 394] on button "Check in" at bounding box center [950, 401] width 66 height 27
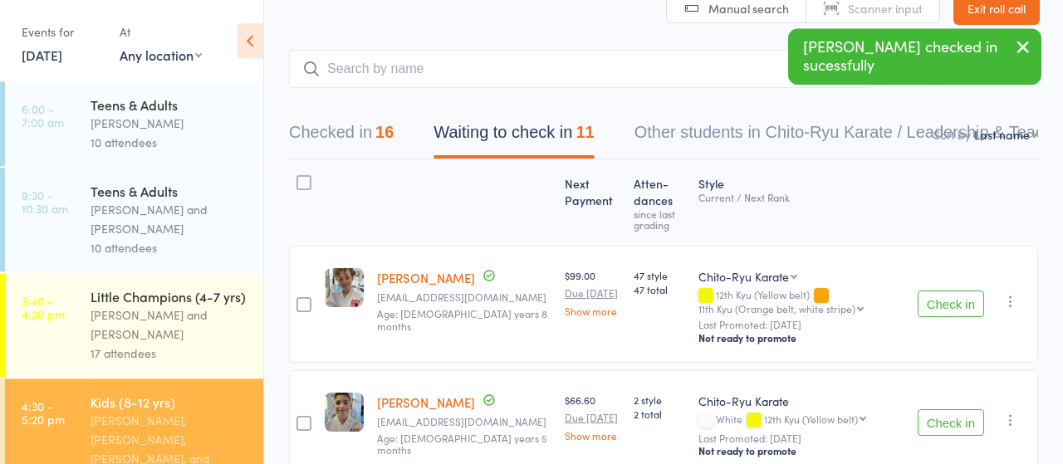
scroll to position [0, 0]
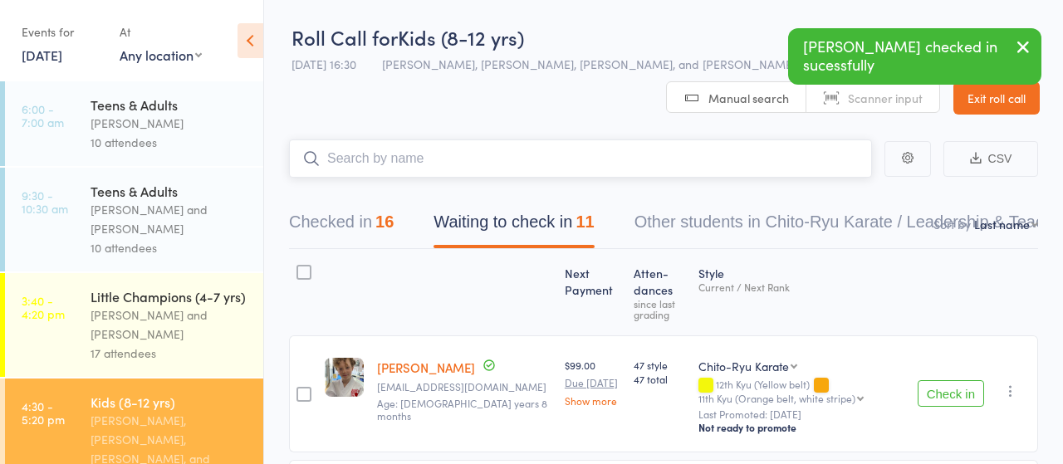
click at [379, 159] on input "search" at bounding box center [580, 158] width 583 height 38
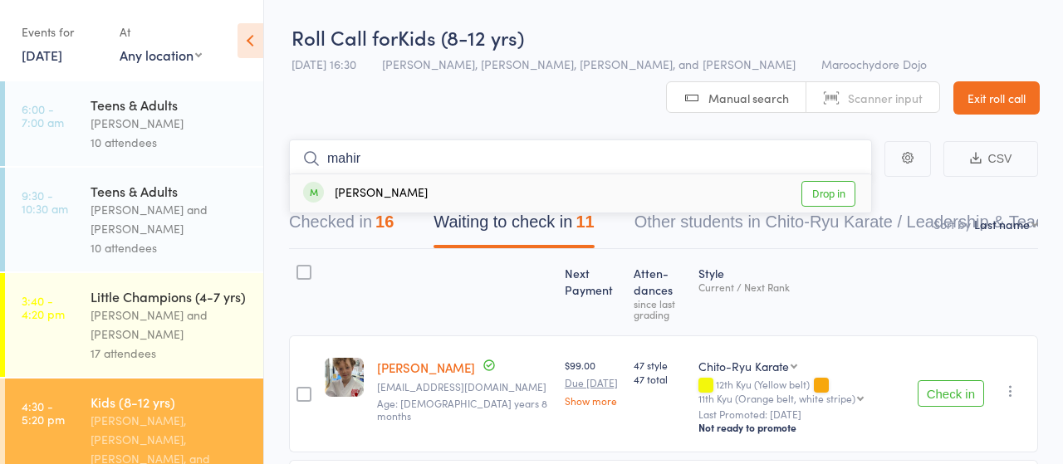
type input "mahir"
click at [826, 183] on link "Drop in" at bounding box center [828, 194] width 54 height 26
click at [428, 149] on input "search" at bounding box center [580, 158] width 583 height 38
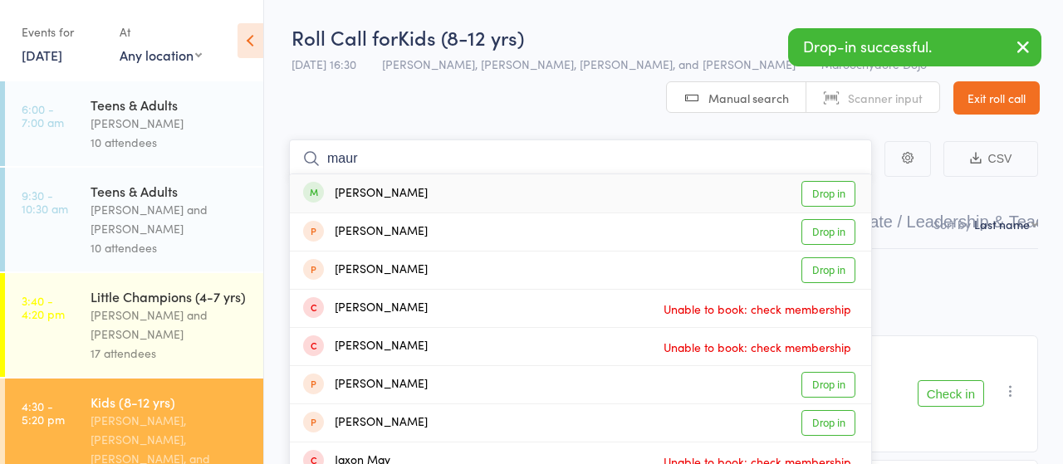
type input "maur"
click at [818, 197] on link "Drop in" at bounding box center [828, 194] width 54 height 26
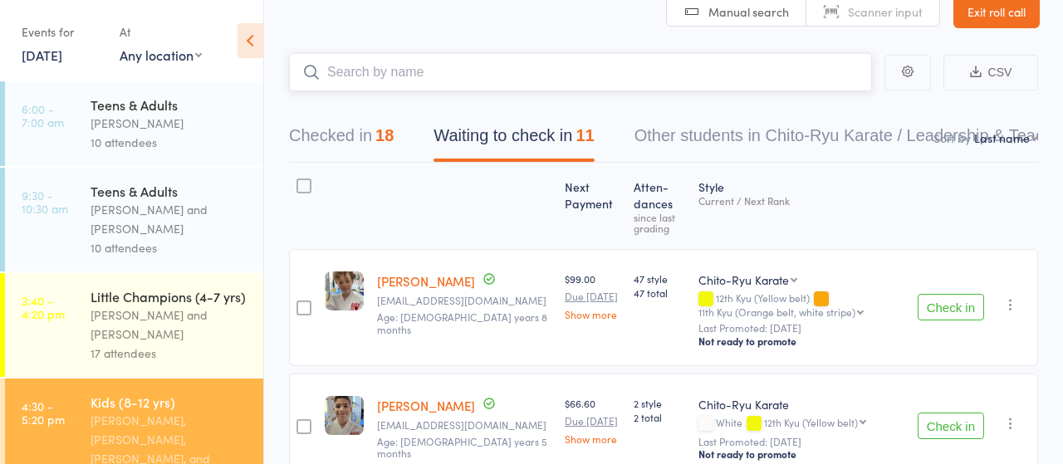
scroll to position [173, 0]
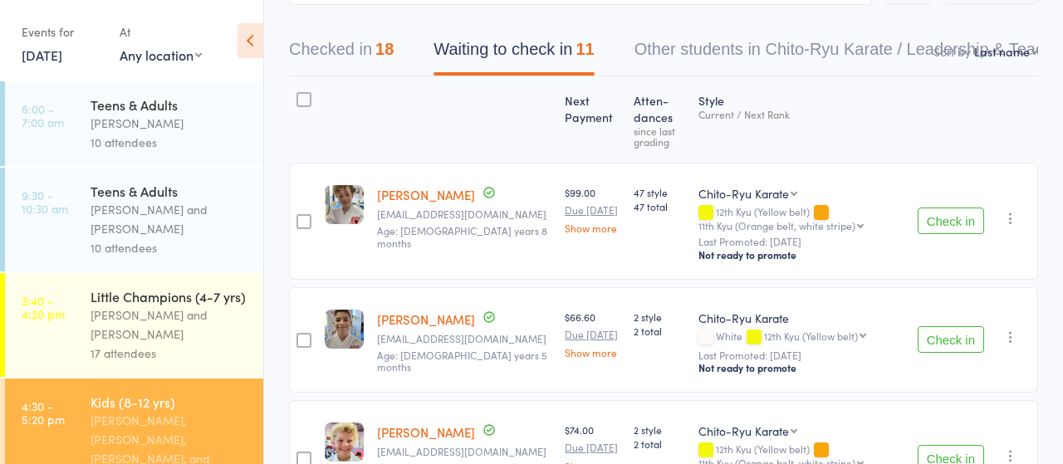
click at [941, 228] on button "Check in" at bounding box center [950, 221] width 66 height 27
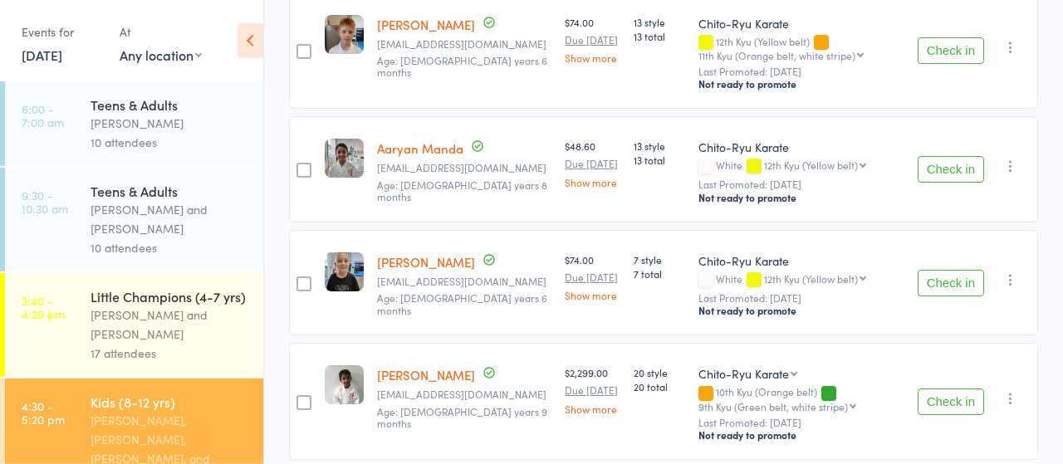
scroll to position [1122, 0]
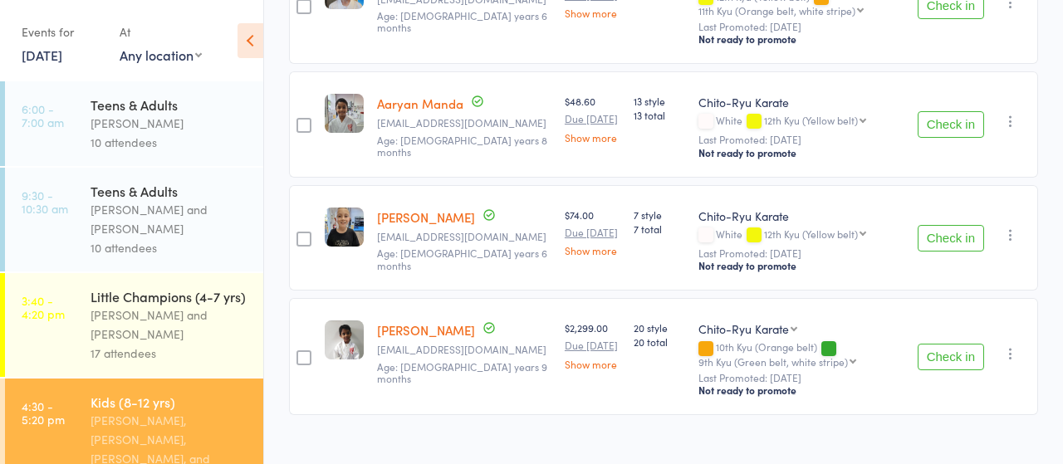
click at [940, 238] on button "Check in" at bounding box center [950, 238] width 66 height 27
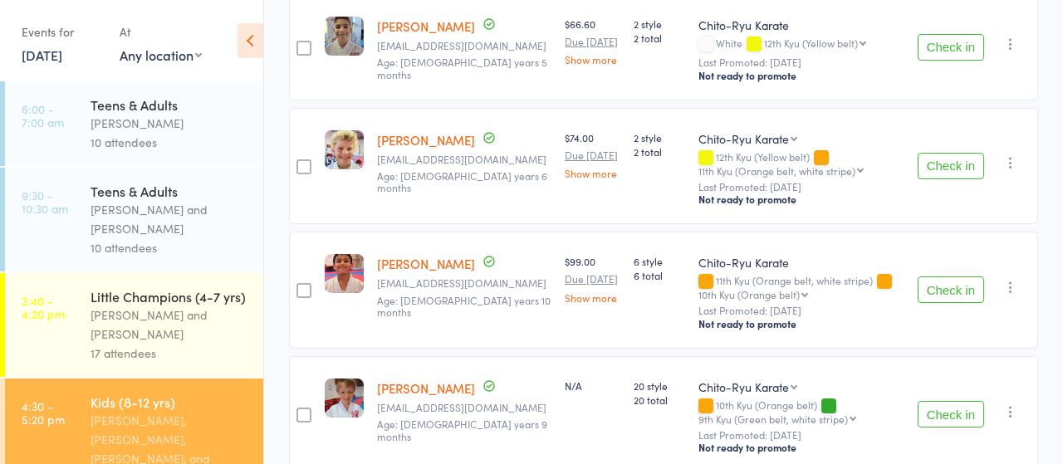
scroll to position [345, 0]
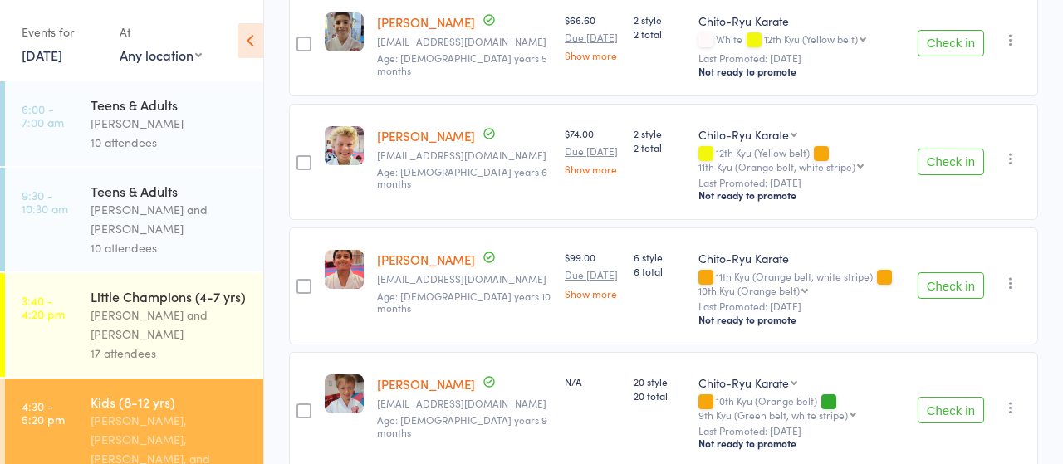
click at [945, 287] on button "Check in" at bounding box center [950, 285] width 66 height 27
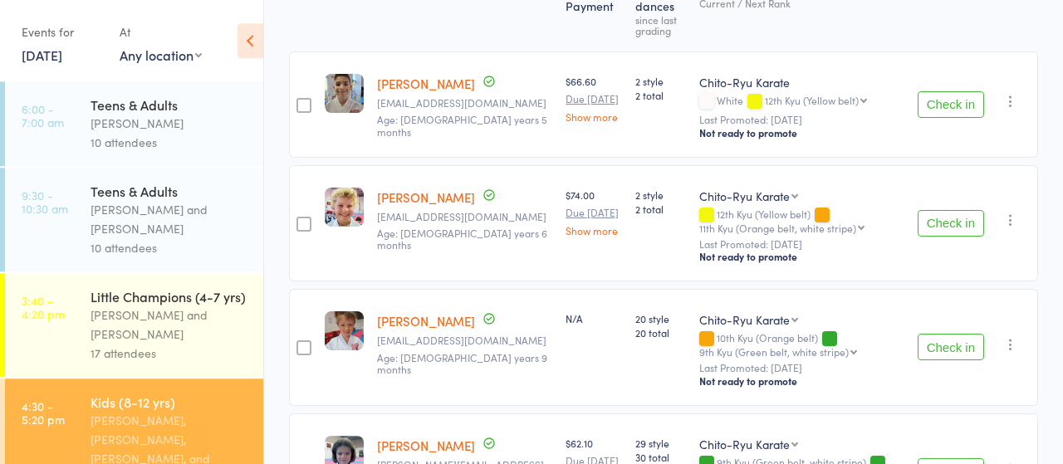
scroll to position [173, 0]
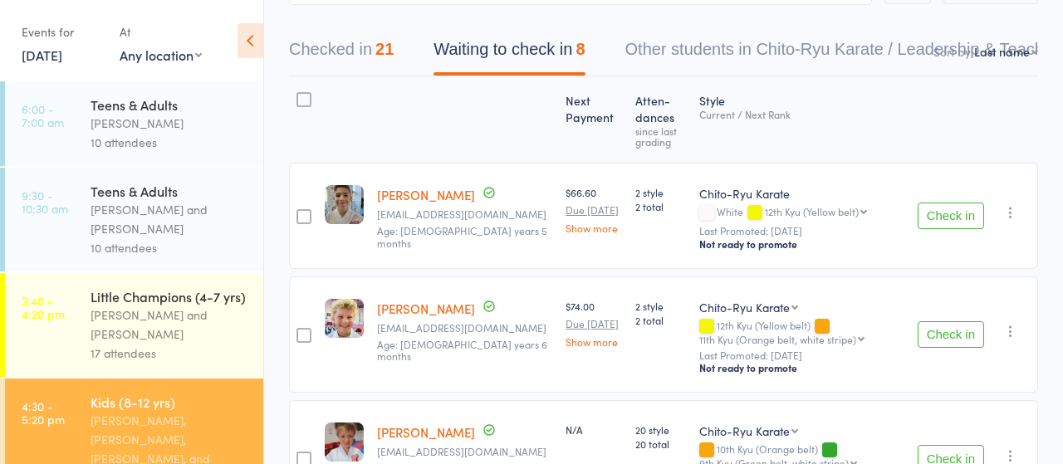
click at [941, 331] on button "Check in" at bounding box center [950, 334] width 66 height 27
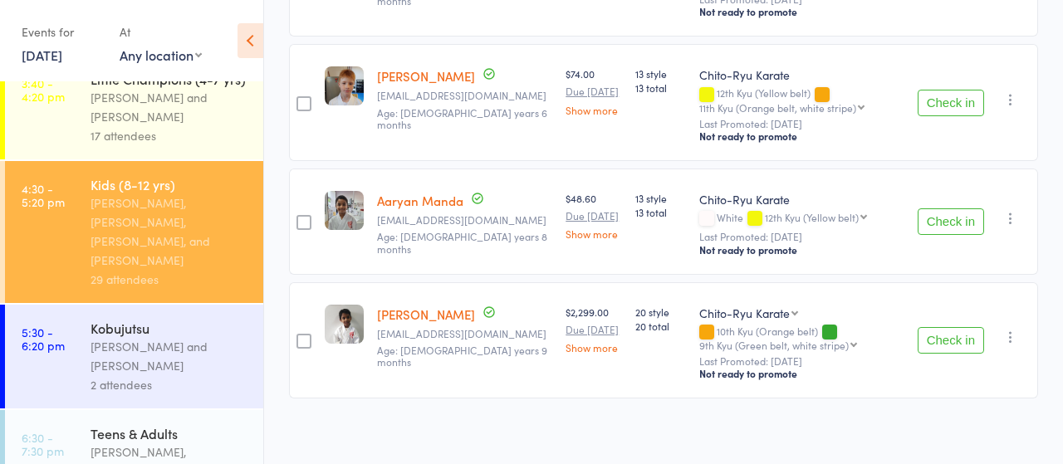
scroll to position [219, 0]
click at [164, 335] on div "[PERSON_NAME] and [PERSON_NAME]" at bounding box center [169, 354] width 159 height 38
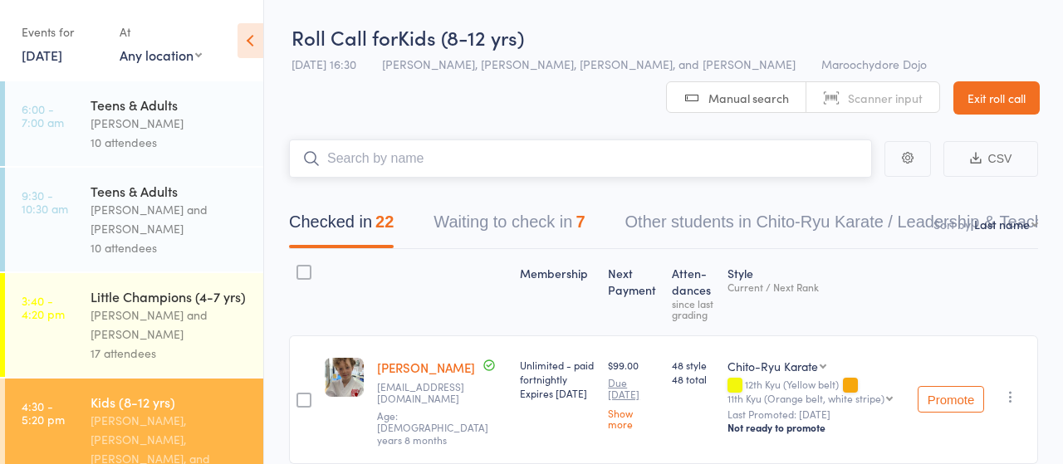
scroll to position [219, 0]
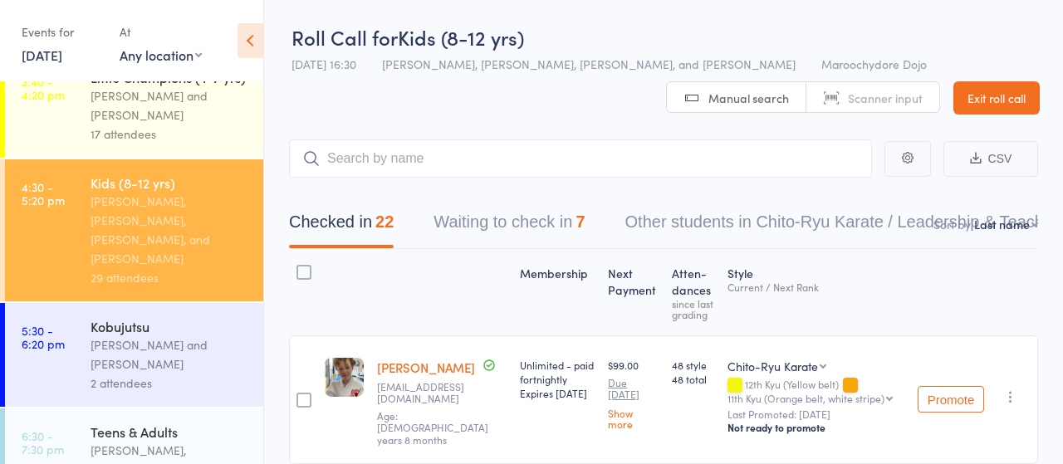
click at [149, 335] on div "[PERSON_NAME] and [PERSON_NAME]" at bounding box center [169, 354] width 159 height 38
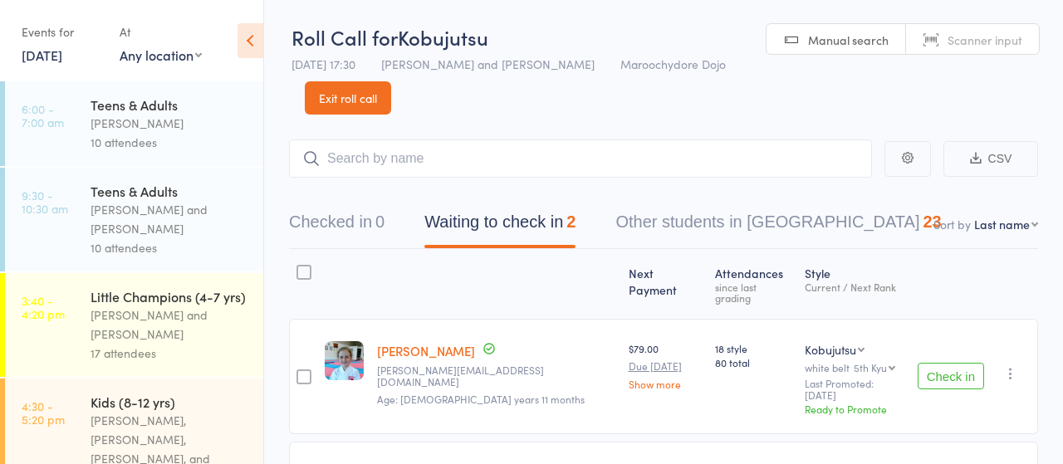
click at [462, 149] on input "search" at bounding box center [580, 158] width 583 height 38
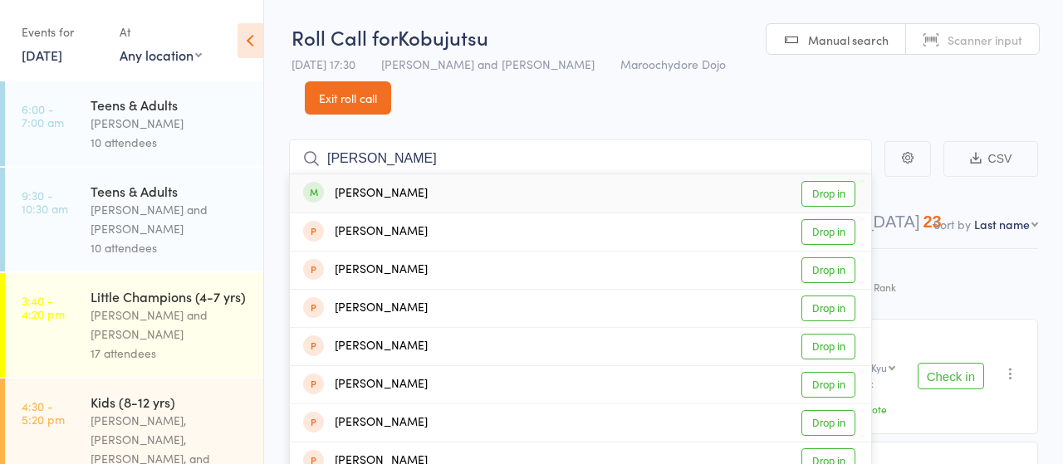
type input "[PERSON_NAME]"
click at [833, 188] on link "Drop in" at bounding box center [828, 194] width 54 height 26
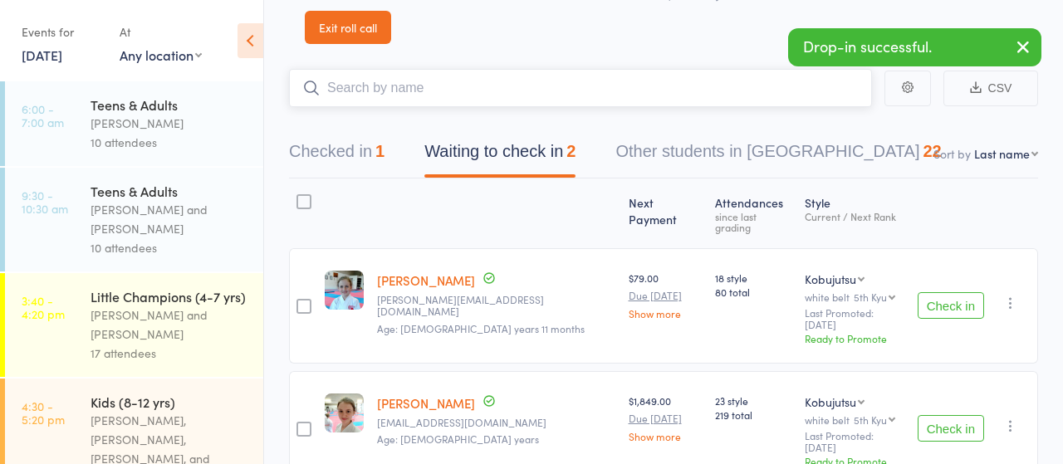
scroll to position [44, 0]
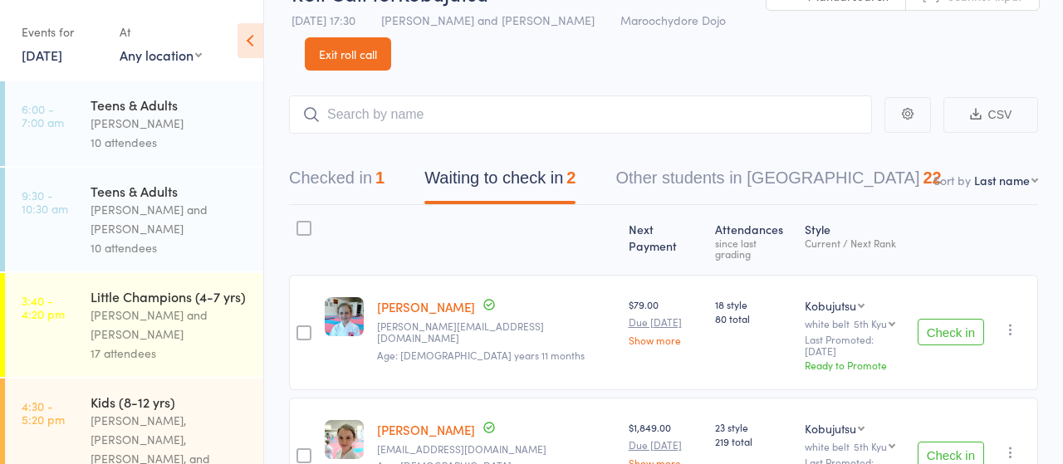
click at [130, 220] on div "[PERSON_NAME] and [PERSON_NAME]" at bounding box center [169, 219] width 159 height 38
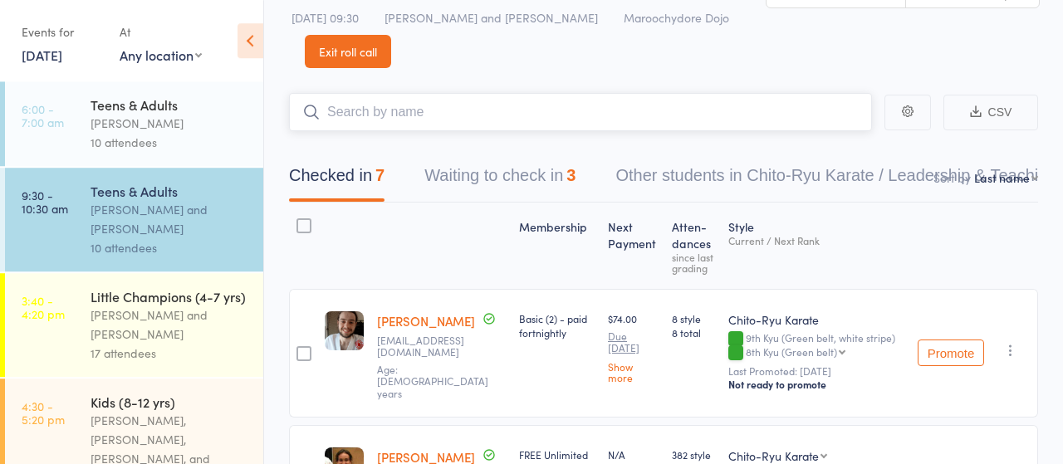
scroll to position [16, 0]
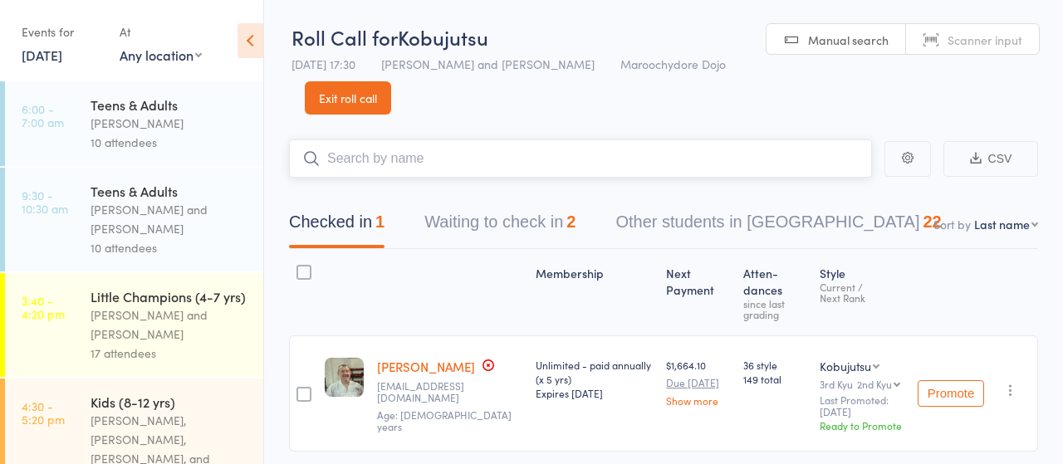
click at [506, 220] on button "Waiting to check in 2" at bounding box center [499, 226] width 151 height 44
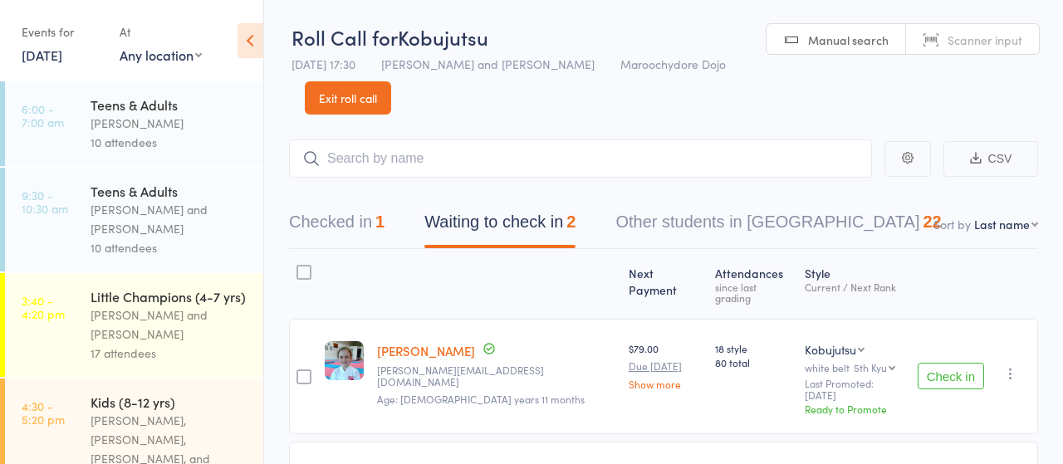
click at [943, 363] on button "Check in" at bounding box center [950, 376] width 66 height 27
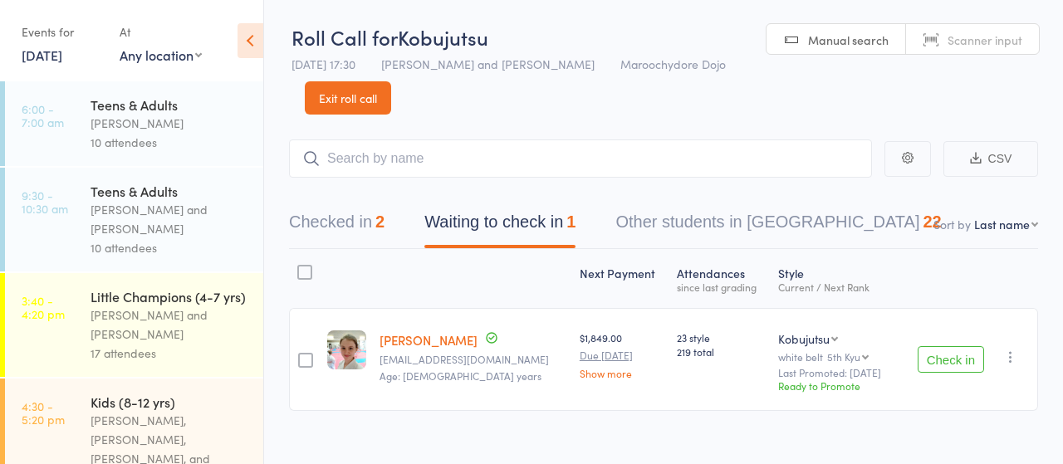
click at [950, 365] on button "Check in" at bounding box center [950, 359] width 66 height 27
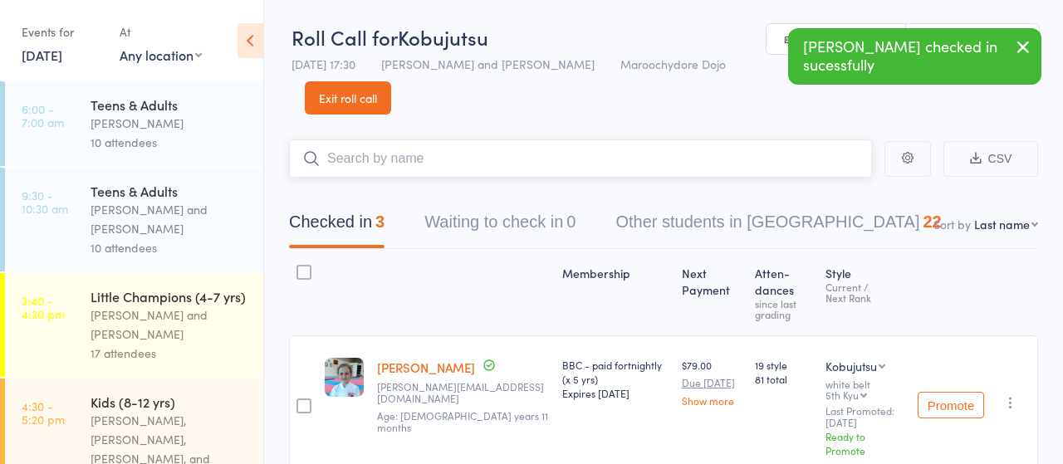
click at [407, 157] on input "search" at bounding box center [580, 158] width 583 height 38
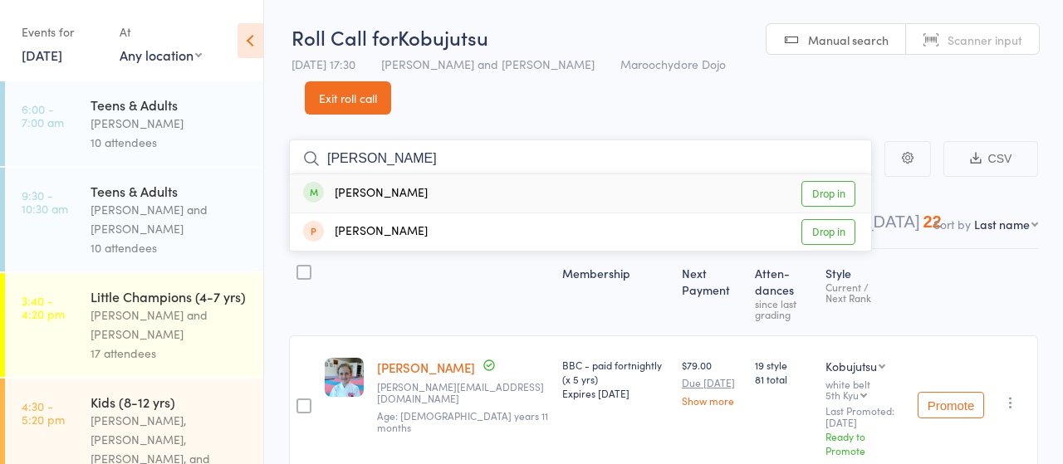
type input "[PERSON_NAME]"
click at [833, 195] on link "Drop in" at bounding box center [828, 194] width 54 height 26
